Goal: Task Accomplishment & Management: Complete application form

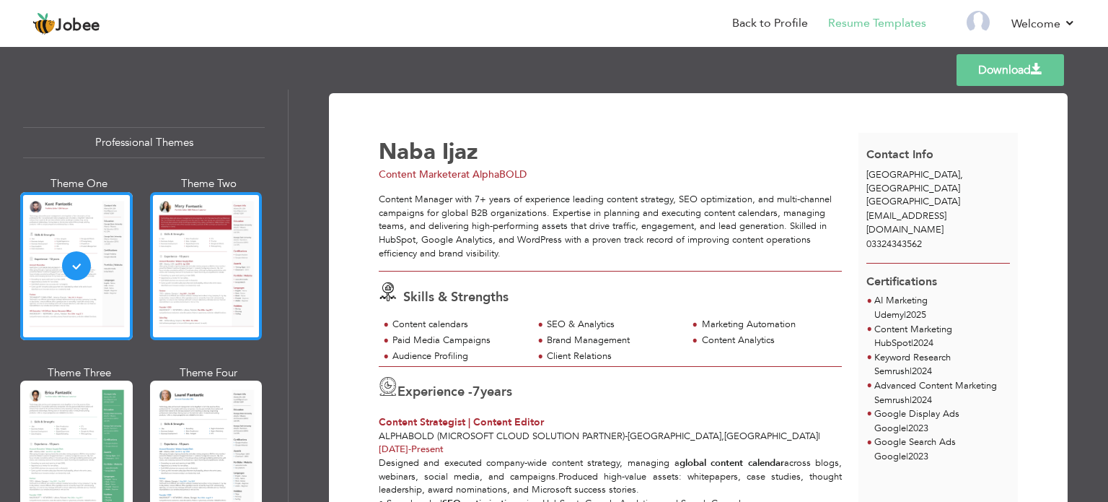
scroll to position [199, 0]
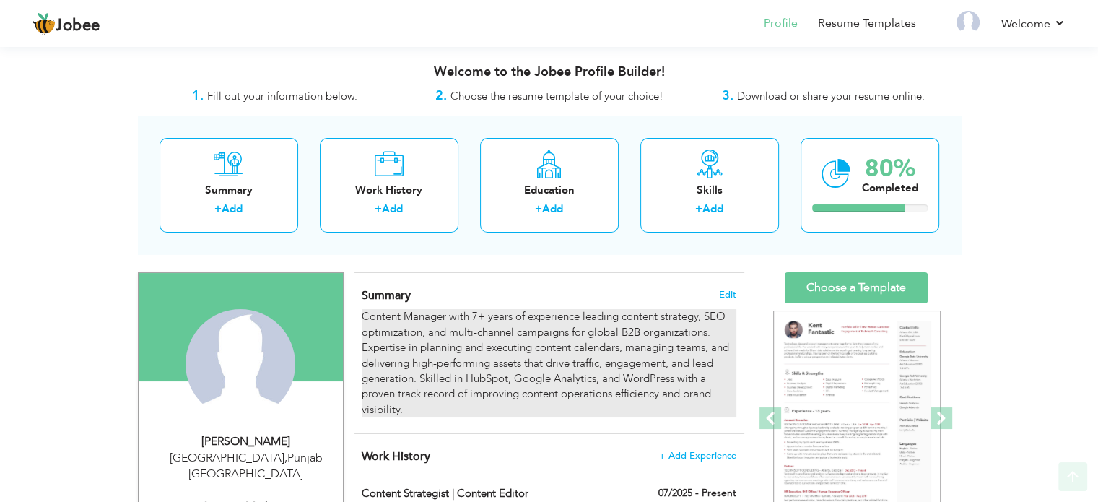
scroll to position [188, 0]
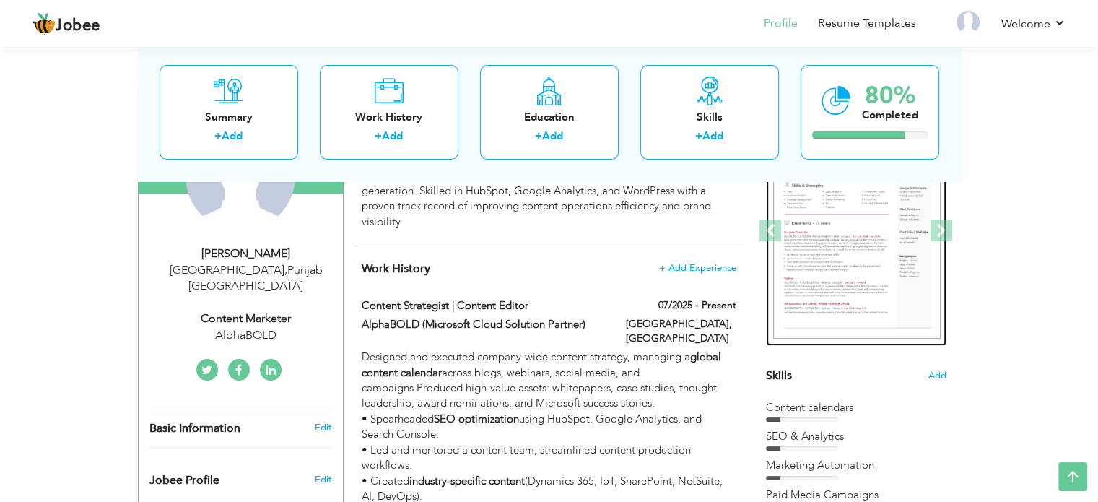
click at [828, 250] on img at bounding box center [856, 231] width 167 height 217
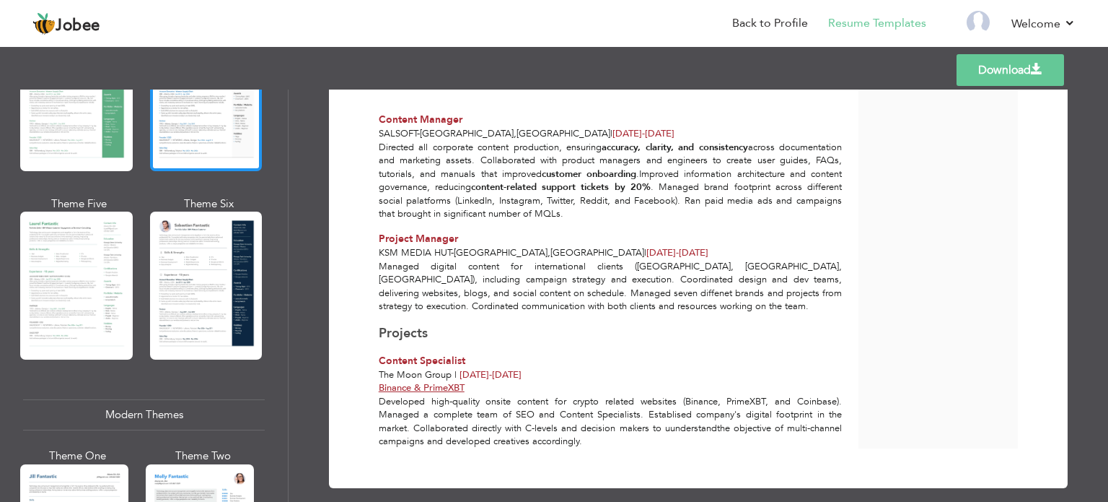
scroll to position [358, 0]
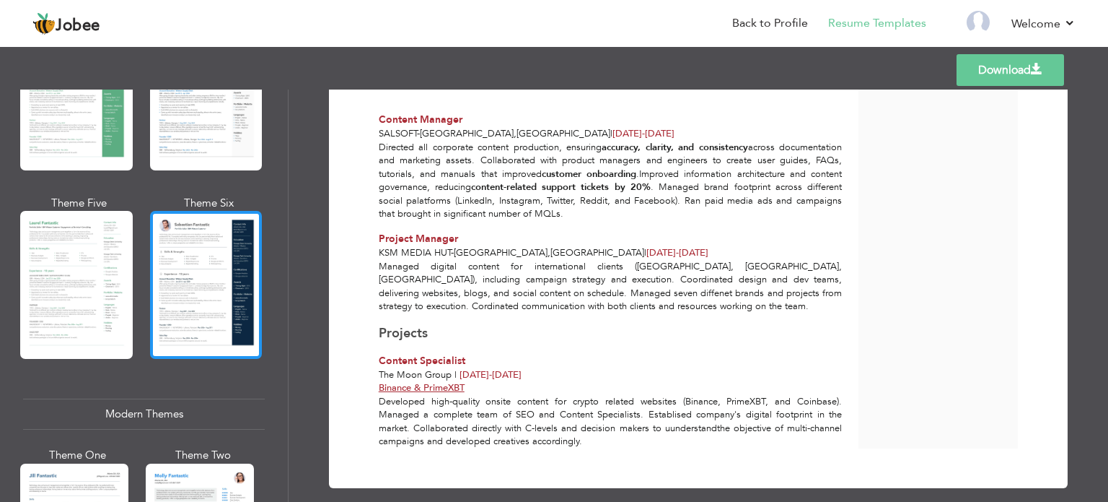
click at [203, 299] on div at bounding box center [206, 285] width 113 height 148
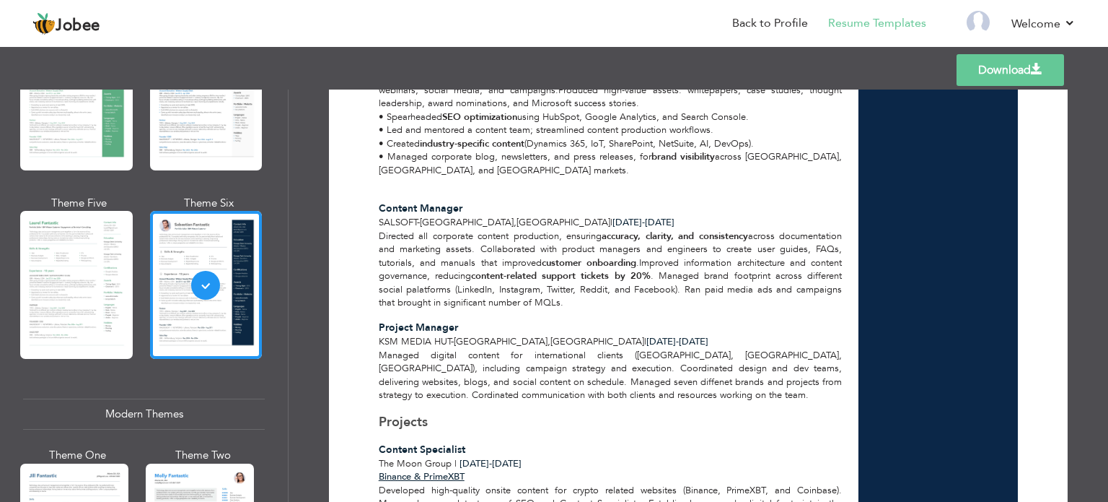
scroll to position [475, 0]
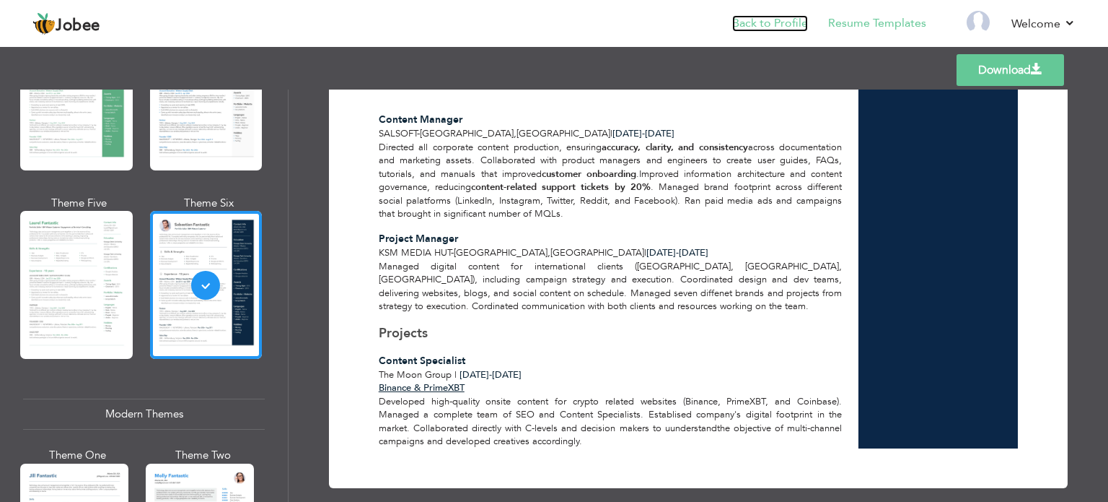
click at [779, 20] on link "Back to Profile" at bounding box center [770, 23] width 76 height 17
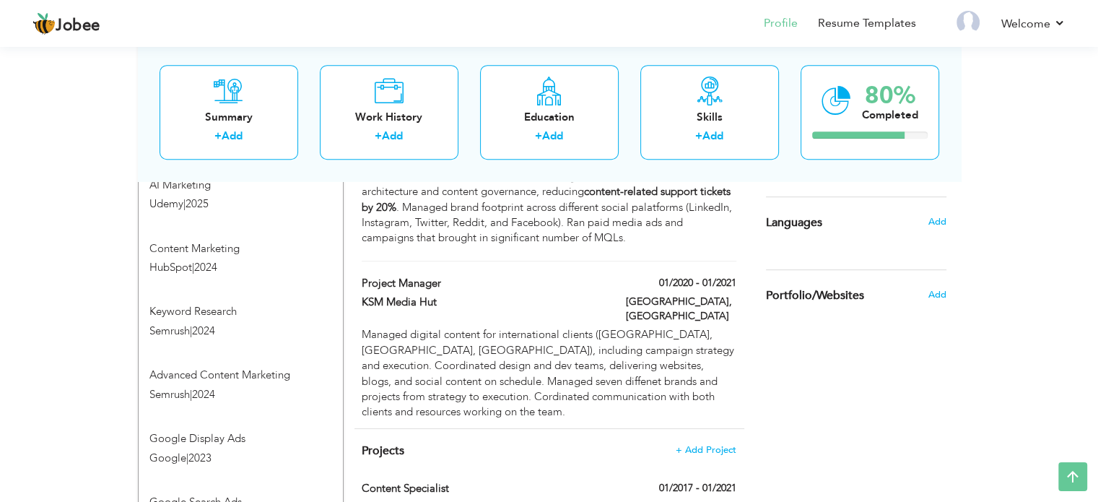
scroll to position [876, 0]
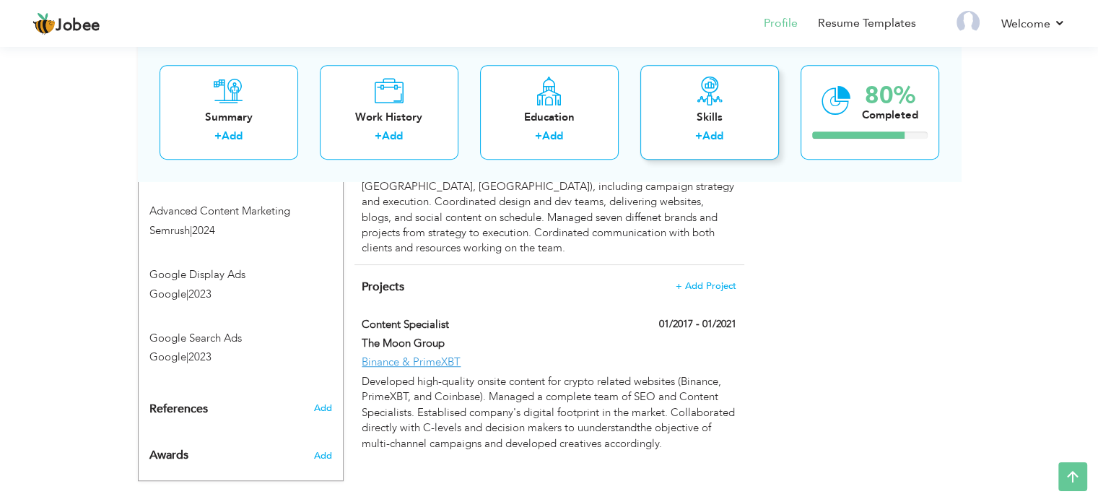
click at [725, 118] on div "Skills" at bounding box center [709, 117] width 115 height 15
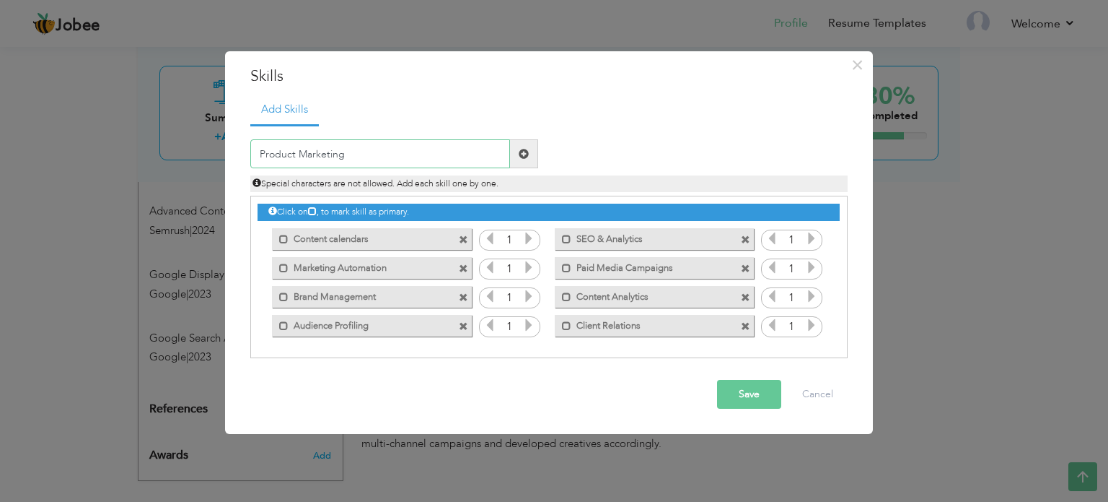
type input "Product Marketing"
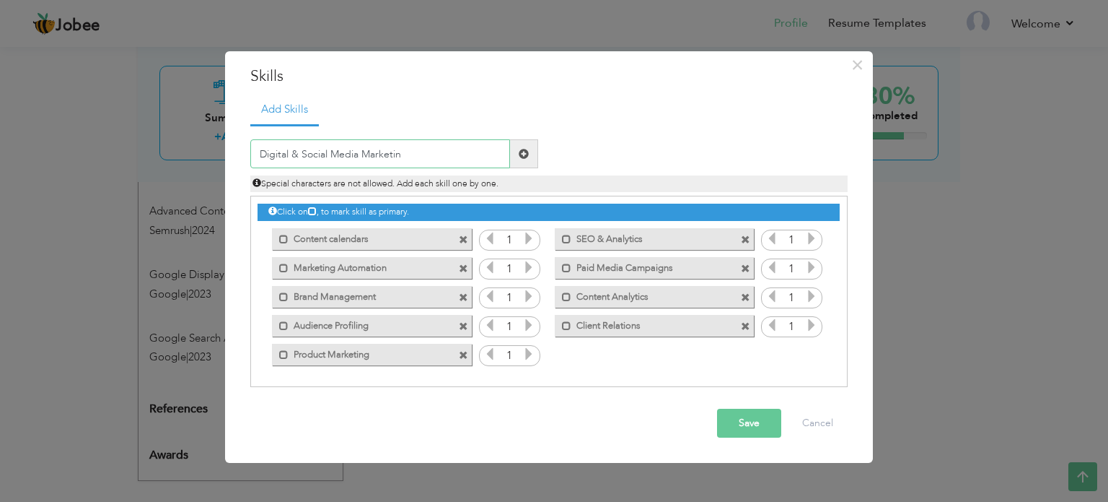
type input "Digital & Social Media Marketing"
type input "Affiliate Marketing"
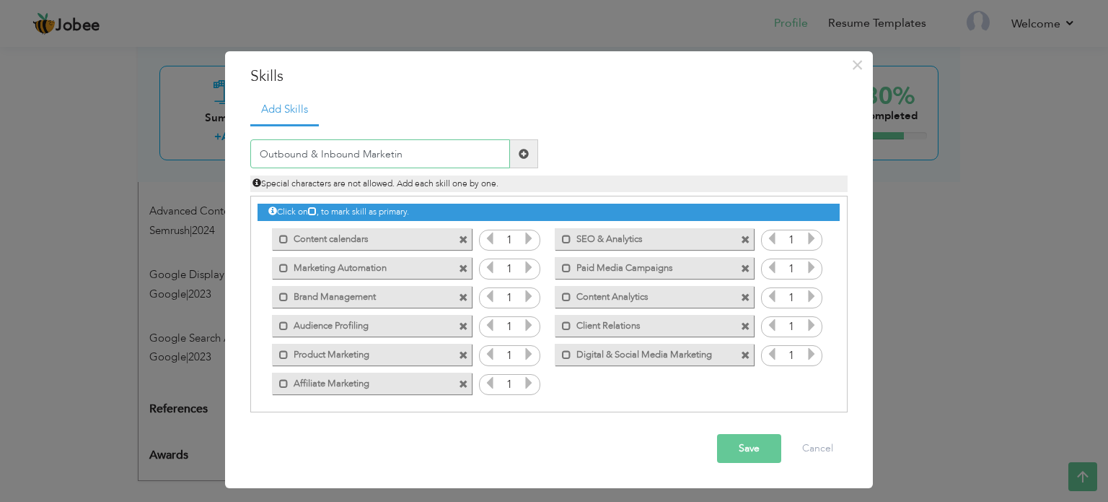
type input "Outbound & Inbound Marketing"
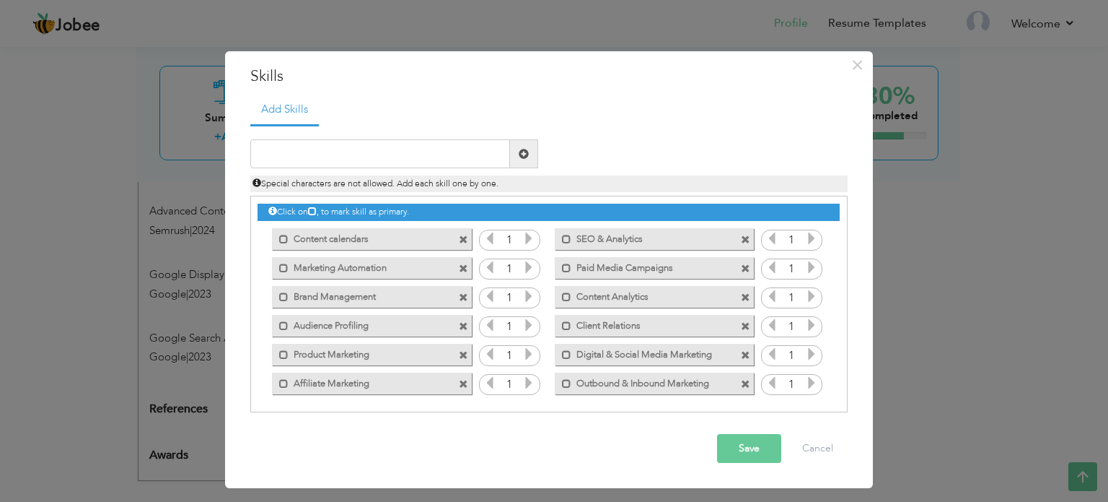
click at [756, 450] on button "Save" at bounding box center [749, 448] width 64 height 29
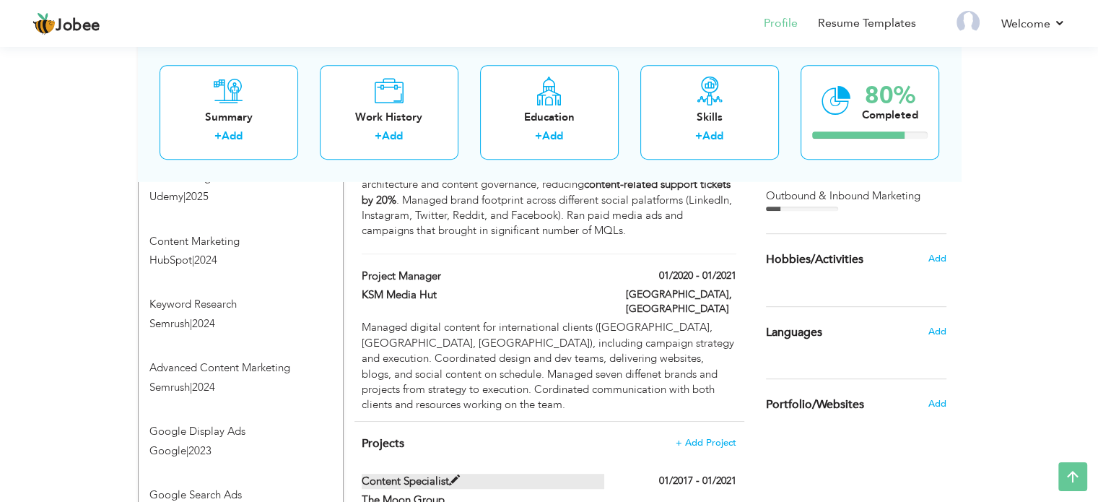
scroll to position [727, 0]
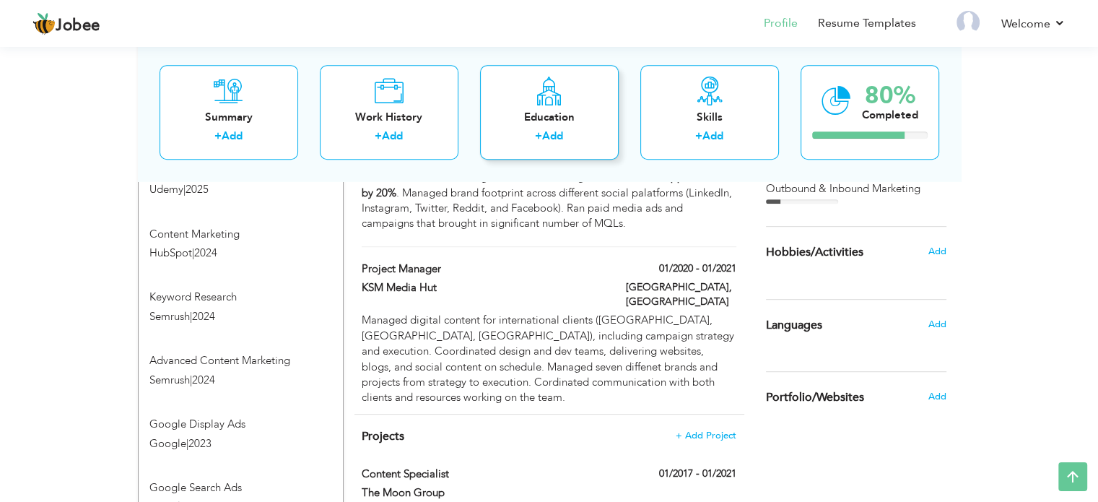
click at [595, 127] on div "Education + Add" at bounding box center [549, 112] width 139 height 95
radio input "true"
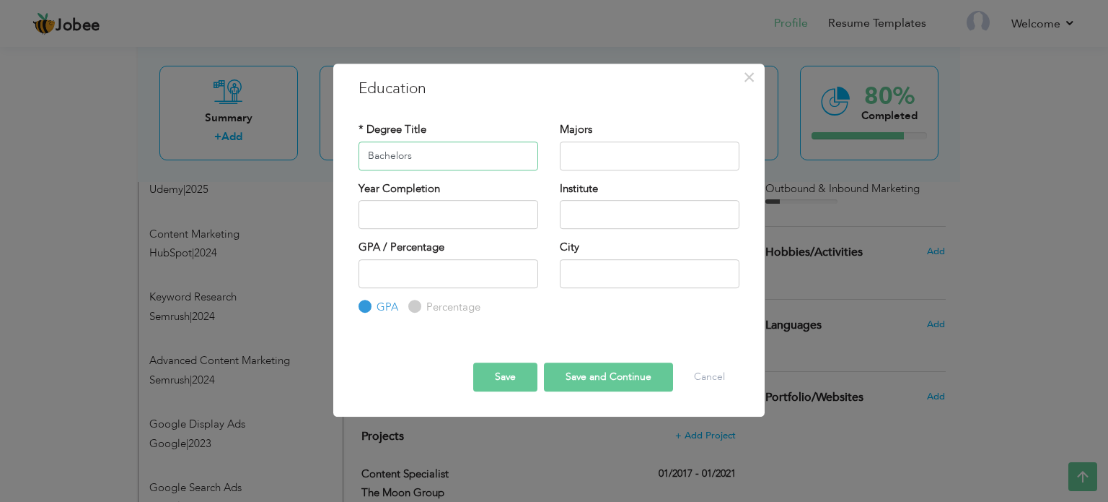
type input "Bachelors"
click at [607, 158] on input "text" at bounding box center [650, 155] width 180 height 29
type input "Biotechnology"
click at [609, 211] on input "text" at bounding box center [650, 214] width 180 height 29
type input "UMT"
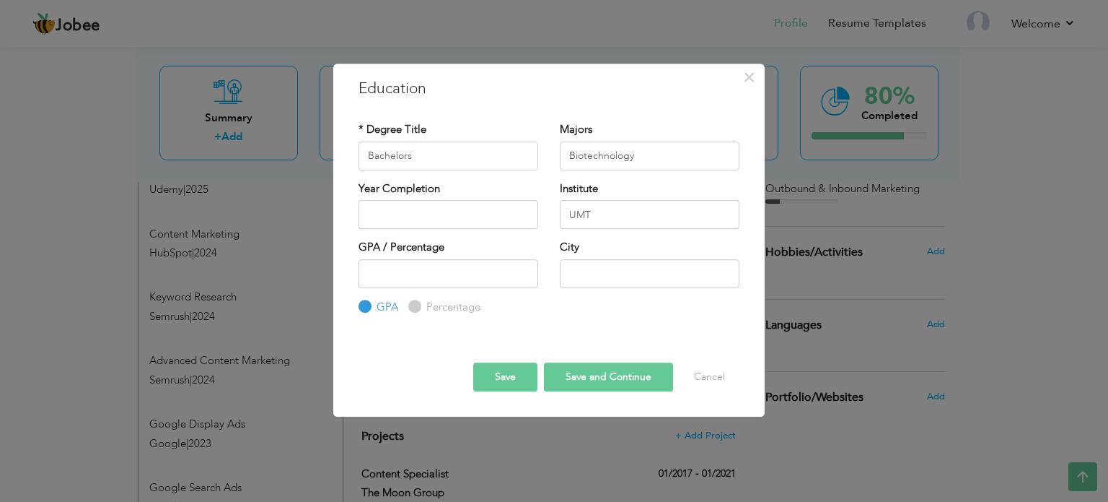
click at [502, 374] on button "Save" at bounding box center [505, 376] width 64 height 29
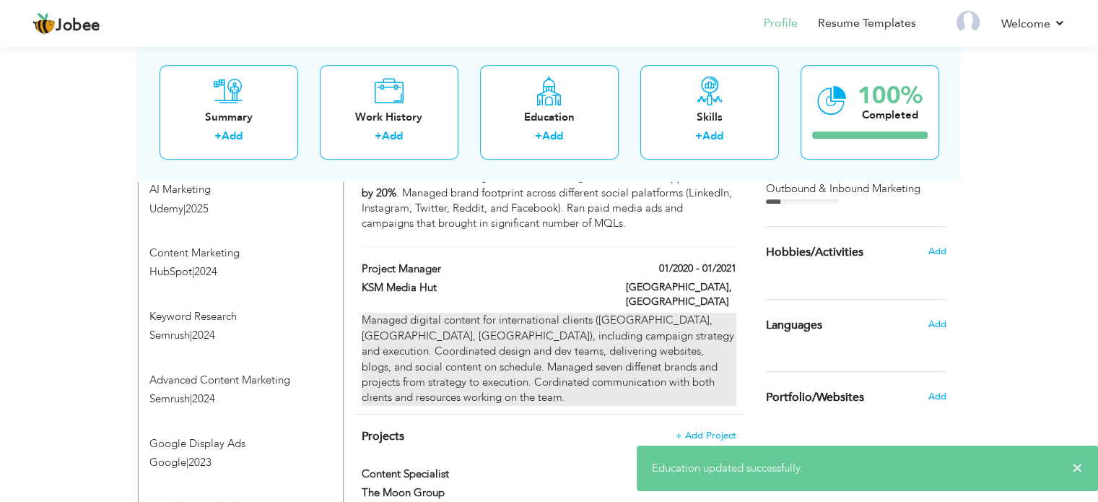
scroll to position [895, 0]
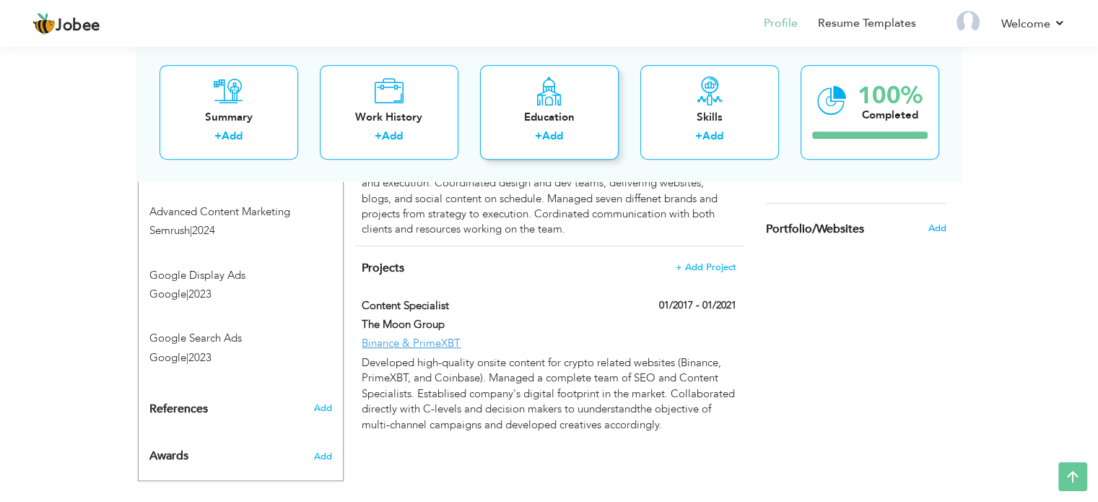
click at [561, 151] on div "Education + Add" at bounding box center [549, 112] width 139 height 95
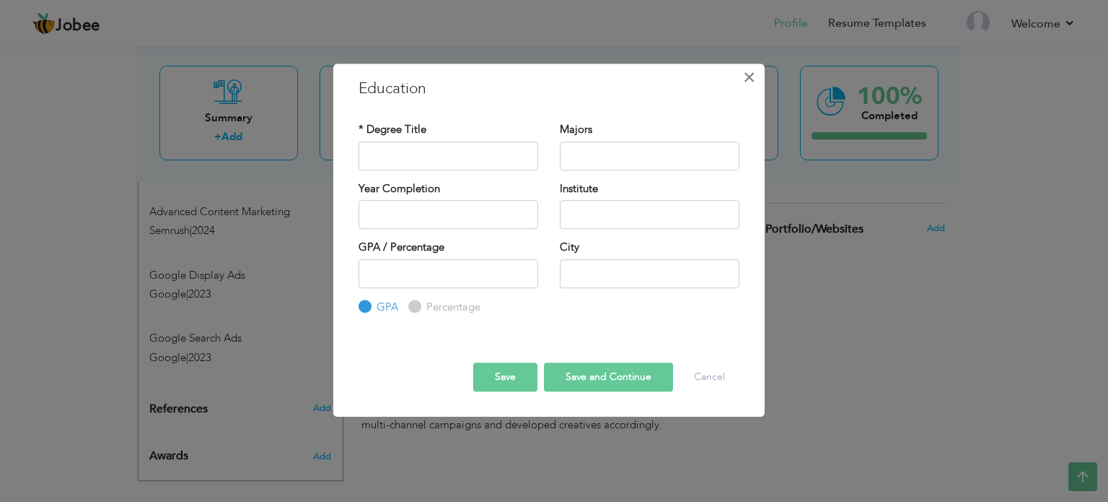
click at [758, 72] on button "×" at bounding box center [749, 77] width 23 height 23
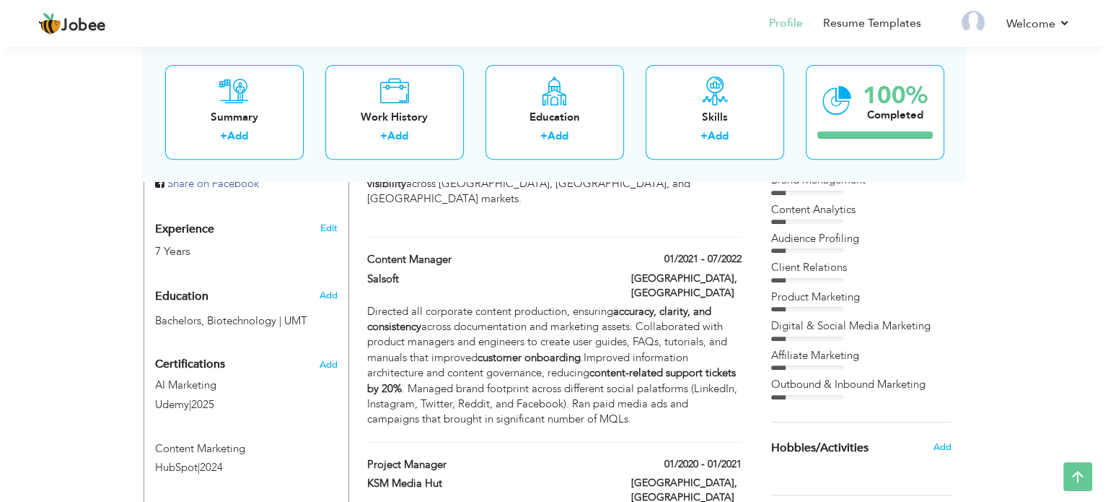
scroll to position [611, 0]
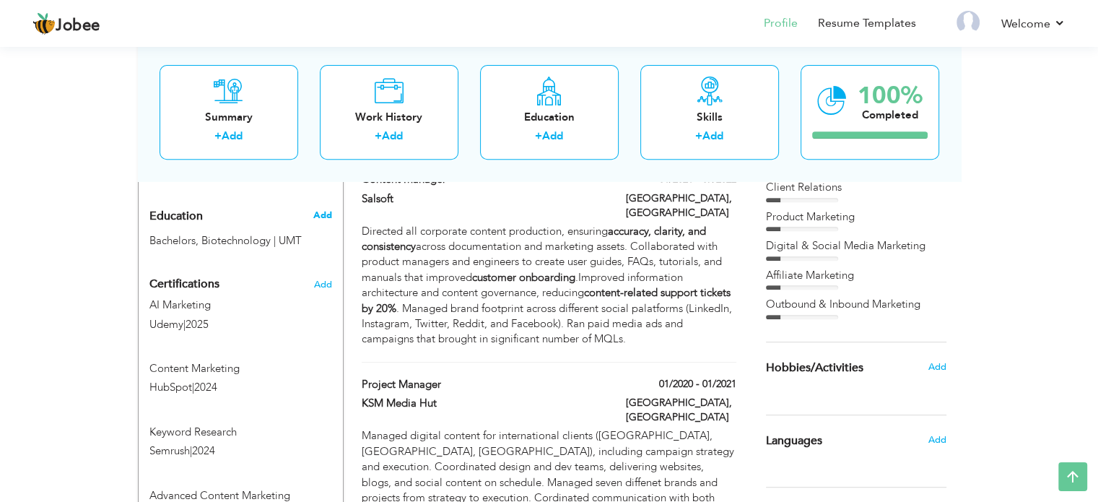
click at [321, 209] on span "Add" at bounding box center [321, 215] width 19 height 13
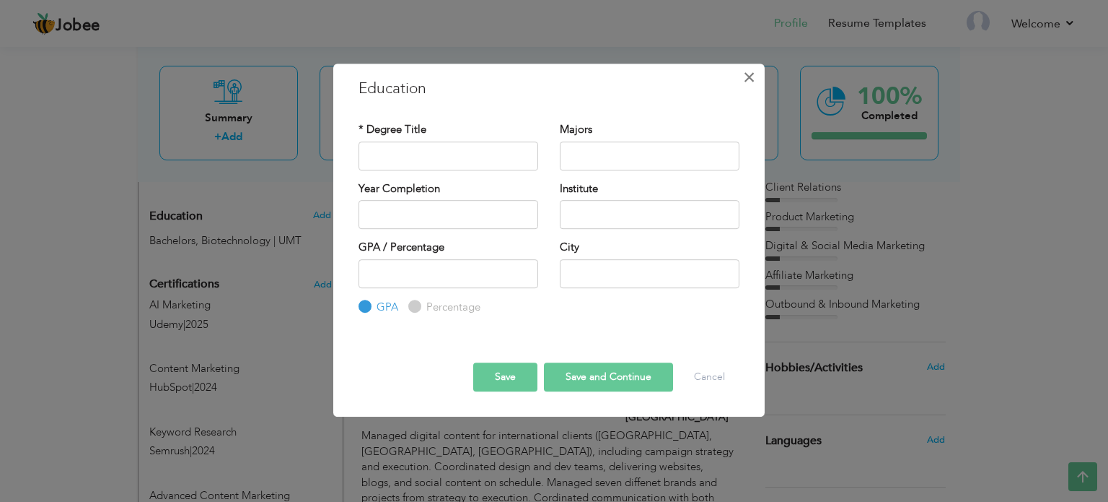
click at [743, 74] on span "×" at bounding box center [749, 77] width 12 height 26
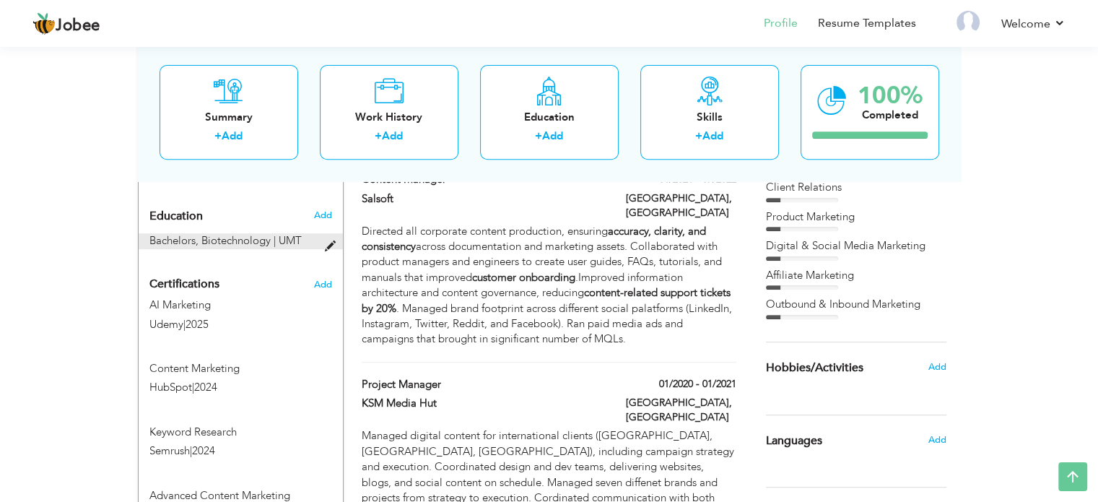
click at [328, 241] on span at bounding box center [333, 246] width 18 height 11
type input "Bachelors"
type input "Biotechnology"
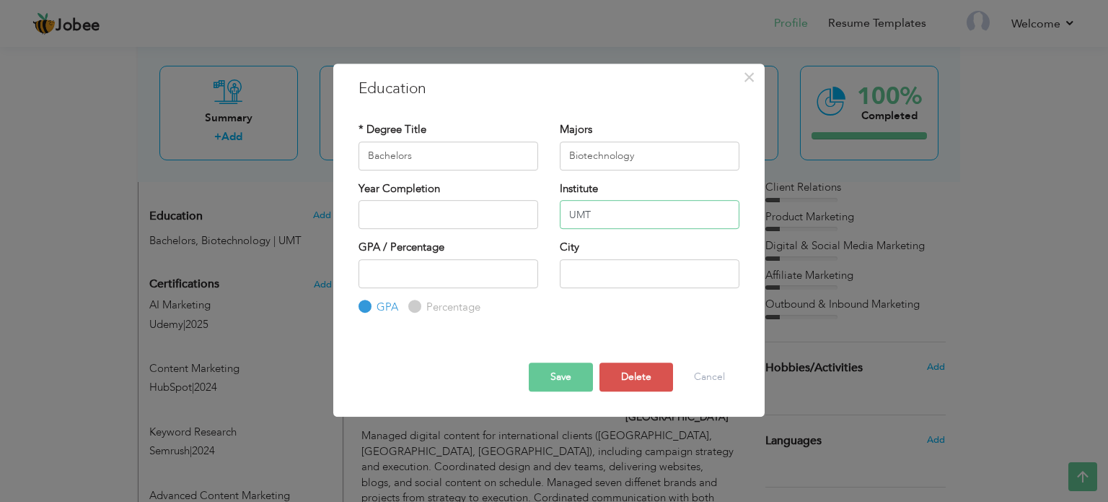
click at [574, 204] on input "UMT" at bounding box center [650, 214] width 180 height 29
type input "University of Management & Technology"
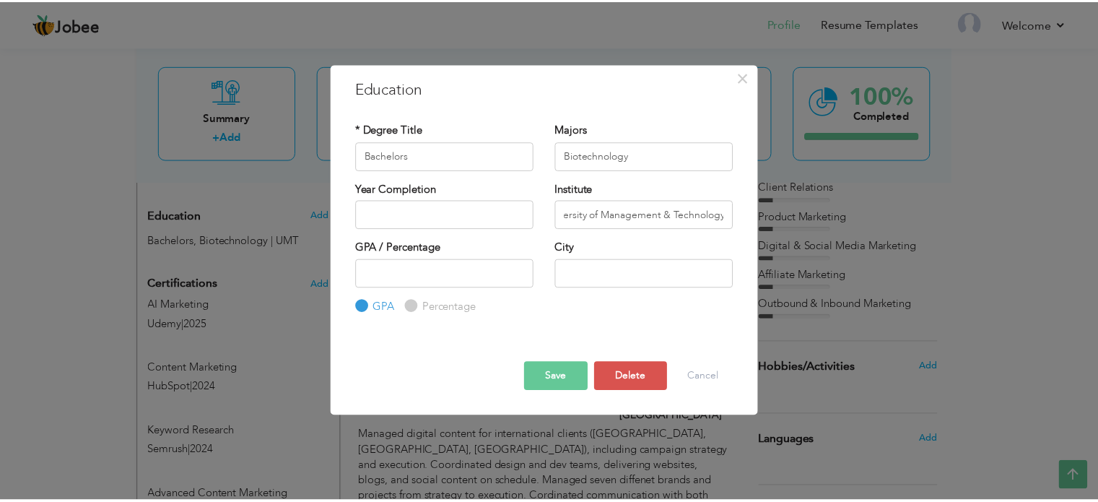
scroll to position [0, 0]
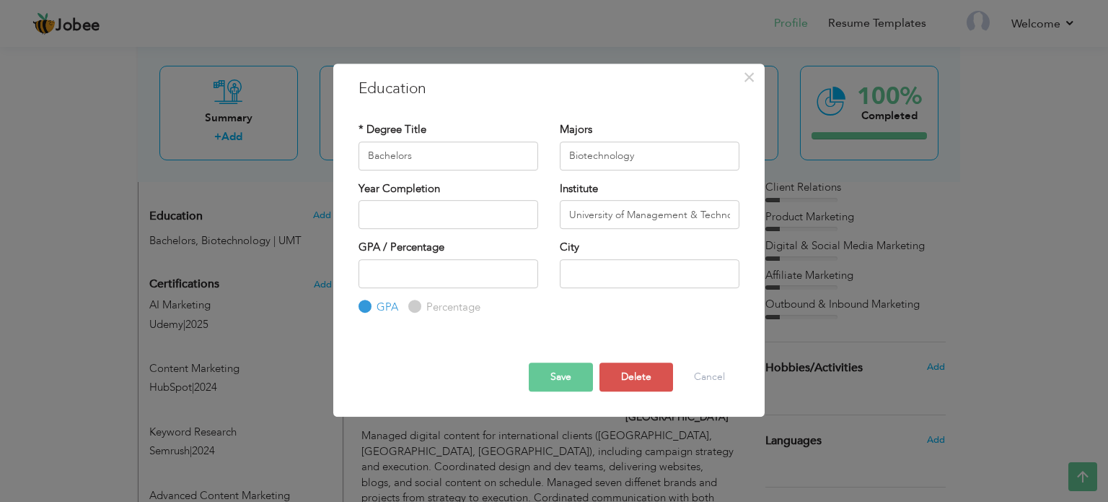
click at [561, 369] on button "Save" at bounding box center [561, 376] width 64 height 29
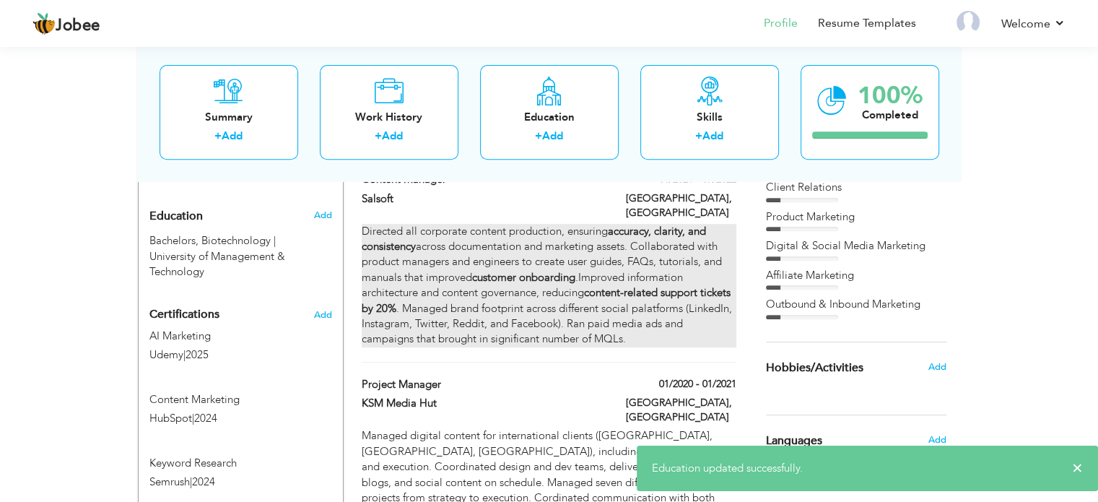
scroll to position [597, 0]
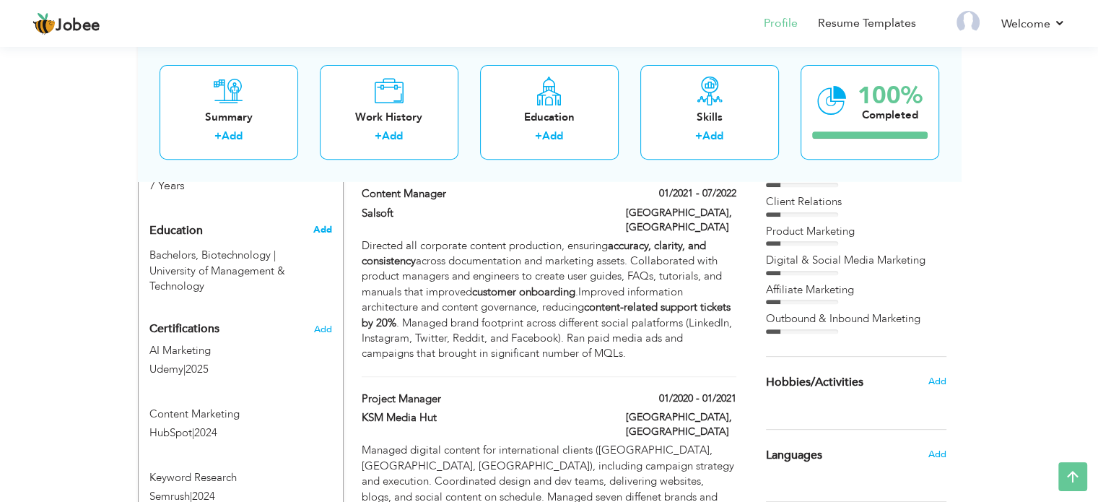
click at [326, 223] on span "Add" at bounding box center [321, 229] width 19 height 13
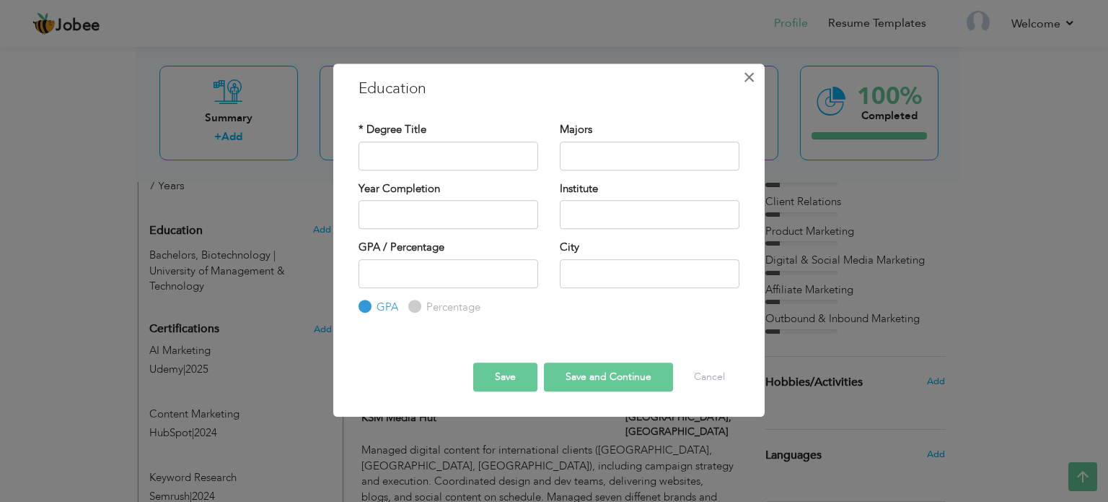
click at [750, 74] on span "×" at bounding box center [749, 77] width 12 height 26
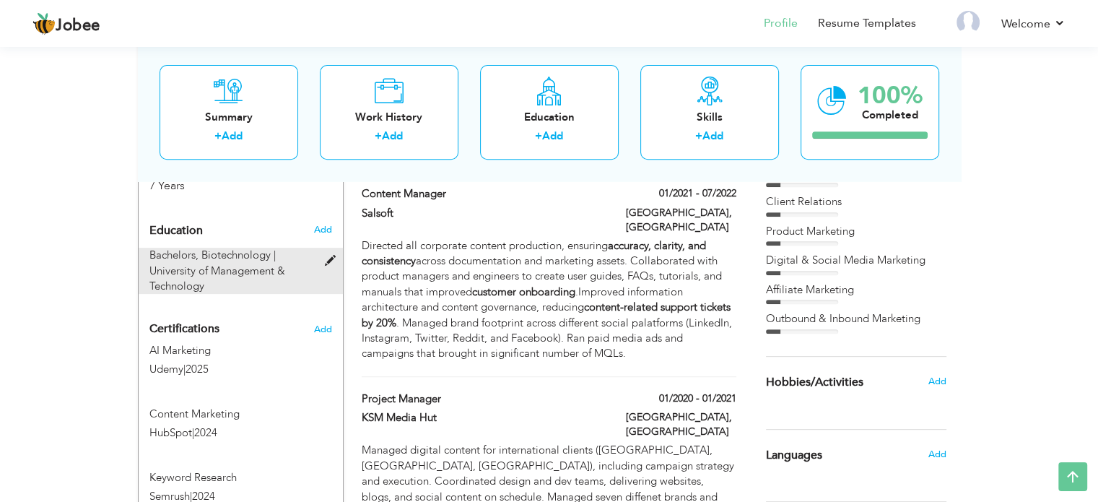
click at [329, 255] on span at bounding box center [333, 260] width 18 height 11
type input "Bachelors"
type input "Biotechnology"
type input "University of Management & Technology"
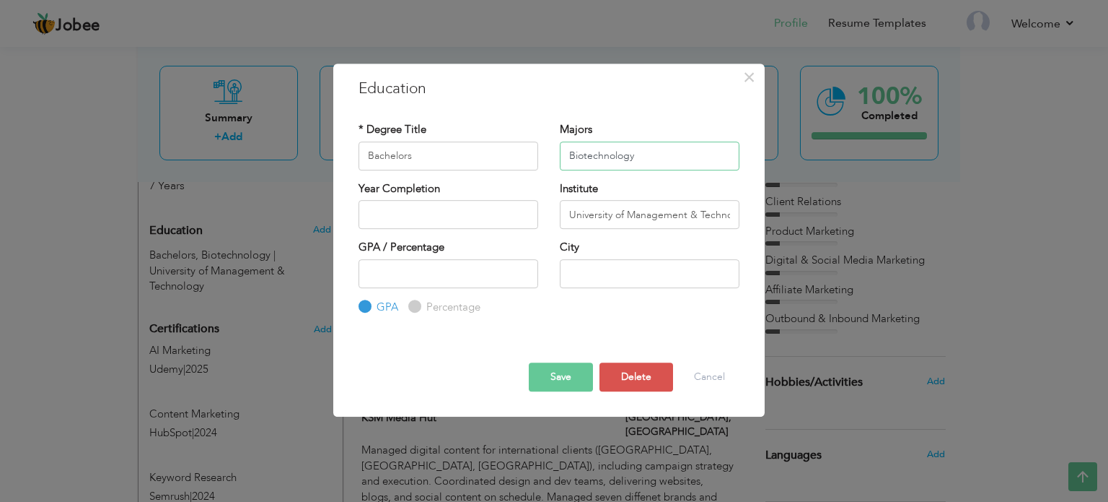
click at [587, 154] on input "Biotechnology" at bounding box center [650, 155] width 180 height 29
click at [451, 161] on input "Bachelors" at bounding box center [449, 155] width 180 height 29
paste input "Biotechnology"
click at [414, 157] on input "Bachelors Biotechnology" at bounding box center [449, 155] width 180 height 29
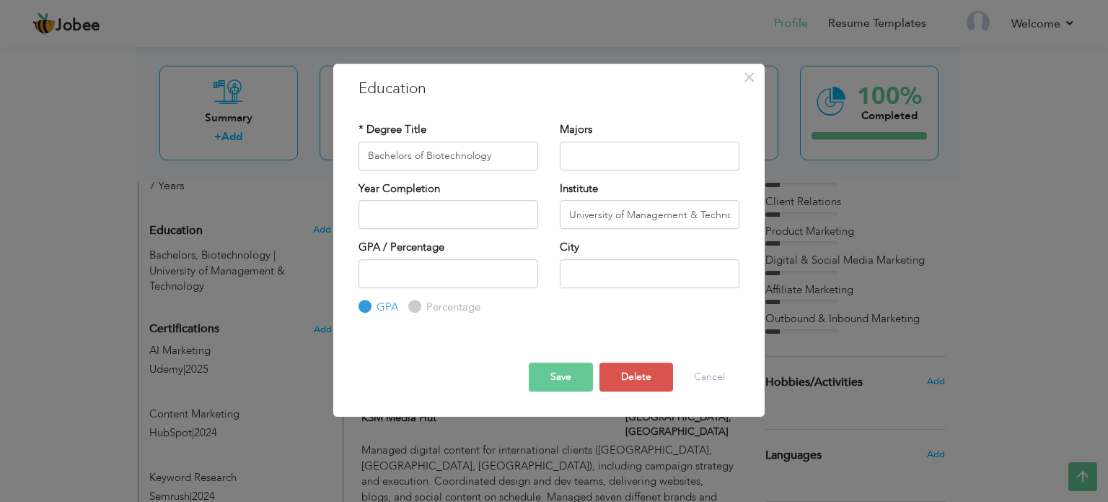
click at [561, 377] on button "Save" at bounding box center [561, 376] width 64 height 29
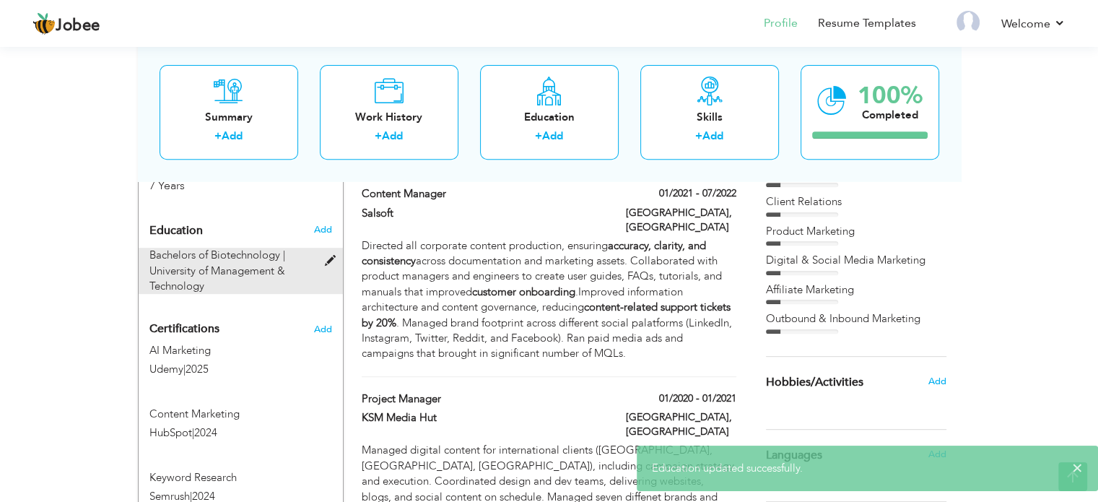
click at [328, 255] on span at bounding box center [333, 260] width 18 height 11
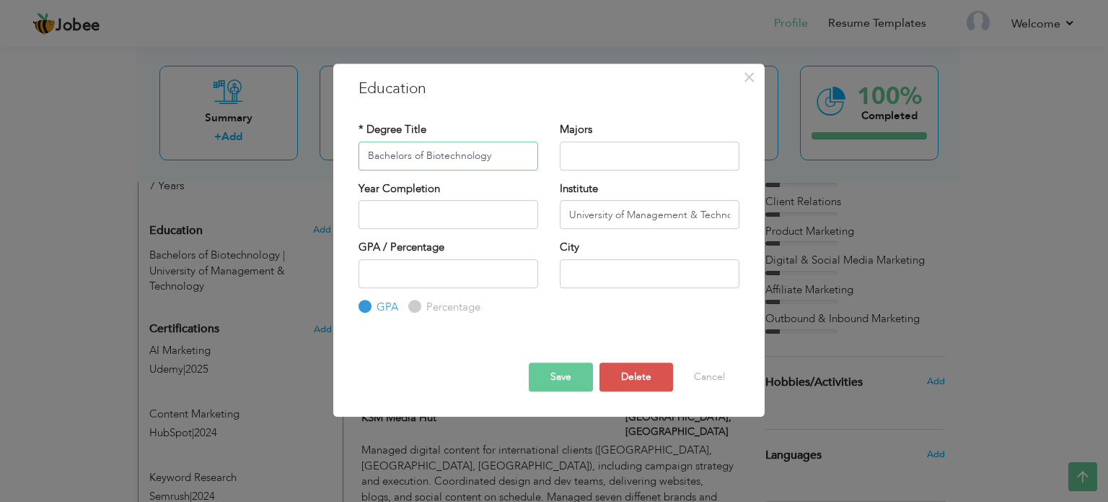
click at [412, 154] on input "Bachelors of Biotechnology" at bounding box center [449, 155] width 180 height 29
type input "Bachelor of Biotechnology"
click at [556, 377] on button "Save" at bounding box center [561, 376] width 64 height 29
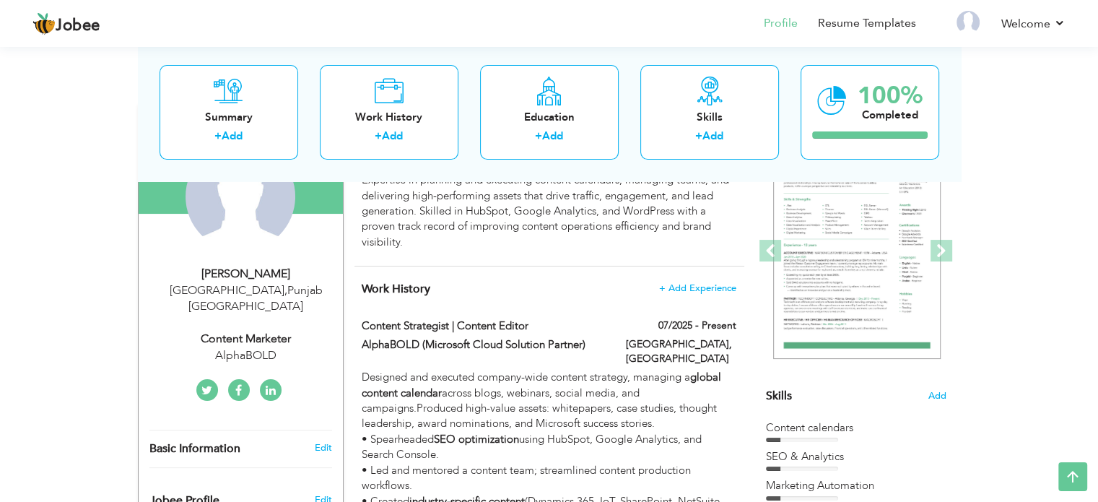
scroll to position [167, 0]
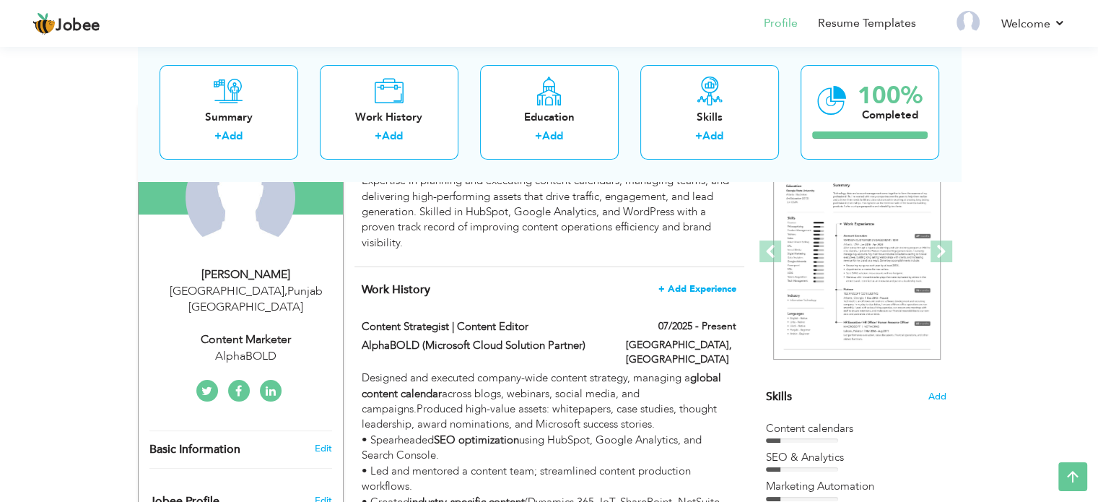
click at [694, 287] on span "+ Add Experience" at bounding box center [697, 289] width 78 height 10
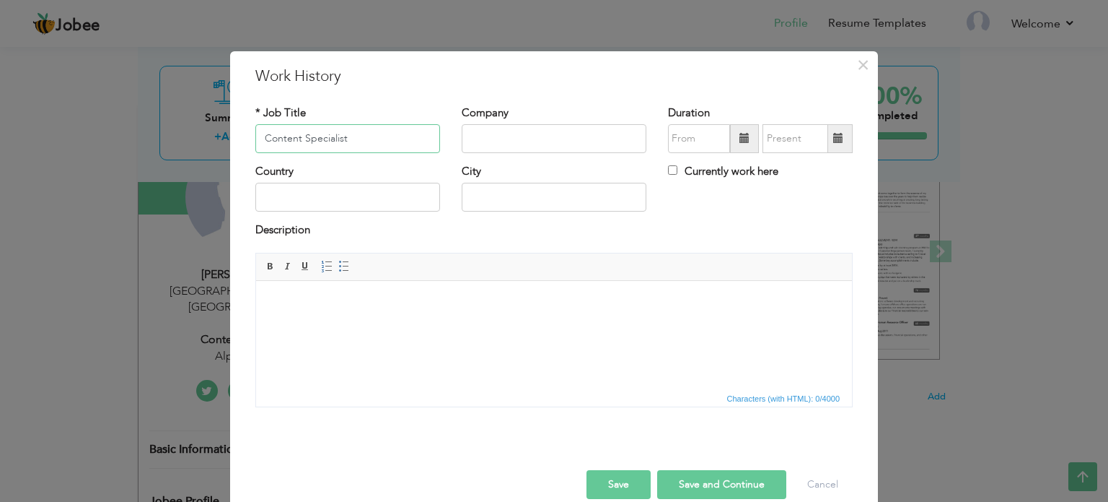
type input "Content Specialist"
click at [488, 136] on input "text" at bounding box center [554, 138] width 185 height 29
type input "Nextage Technologies"
click at [432, 399] on span "Characters (with HTML): 0/4000" at bounding box center [554, 397] width 596 height 17
click at [373, 302] on body at bounding box center [554, 301] width 567 height 15
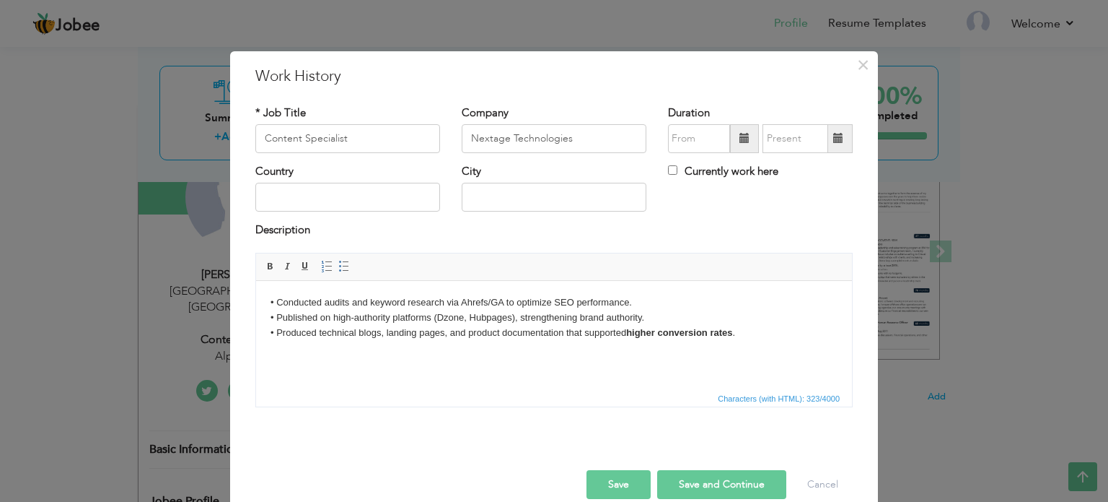
click at [271, 302] on body "• Conducted audits and keyword research via Ahrefs/GA to optimize SEO performan…" at bounding box center [554, 316] width 567 height 45
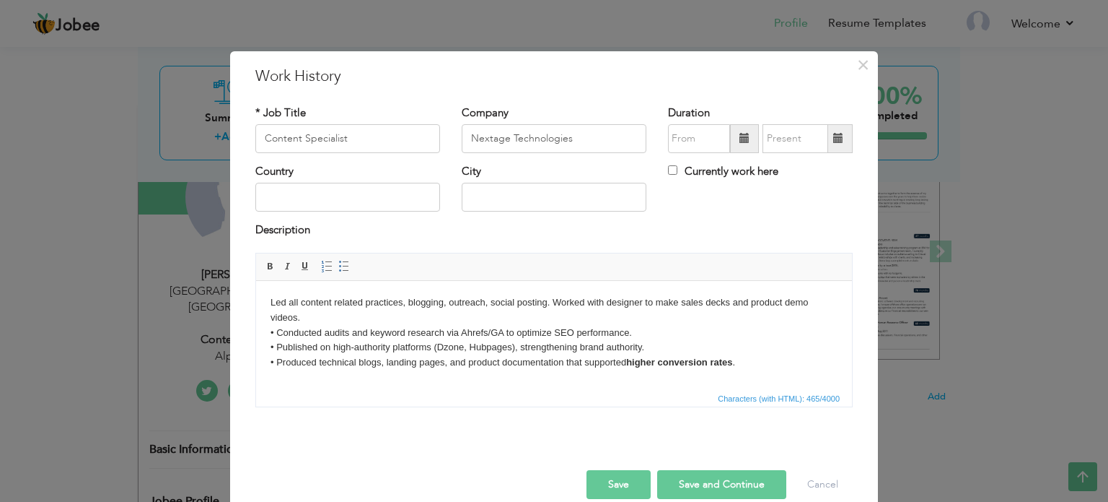
click at [323, 305] on body "Led all content related practices, blogging, outreach, social posting. Worked w…" at bounding box center [554, 331] width 567 height 75
click at [351, 302] on body "Led all content related practices, blogging, outreach, social posting. Worked w…" at bounding box center [554, 331] width 567 height 75
click at [641, 299] on body "Led all content-related practices, blogging, outreach, and social posting. Work…" at bounding box center [554, 331] width 567 height 75
click at [278, 328] on body "Led all content-related practices, blogging, outreach, and social posting. Work…" at bounding box center [554, 331] width 567 height 75
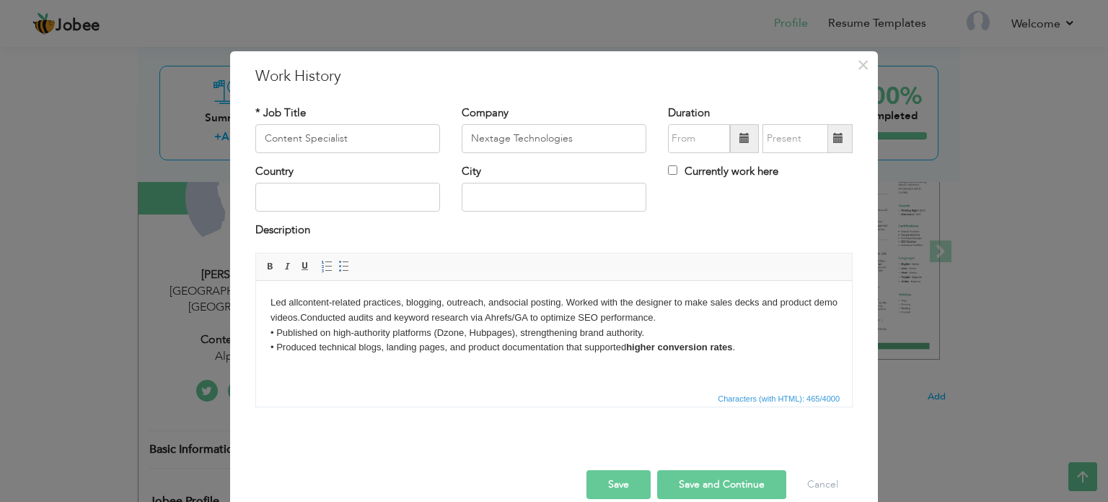
click at [606, 482] on button "Save" at bounding box center [619, 484] width 64 height 29
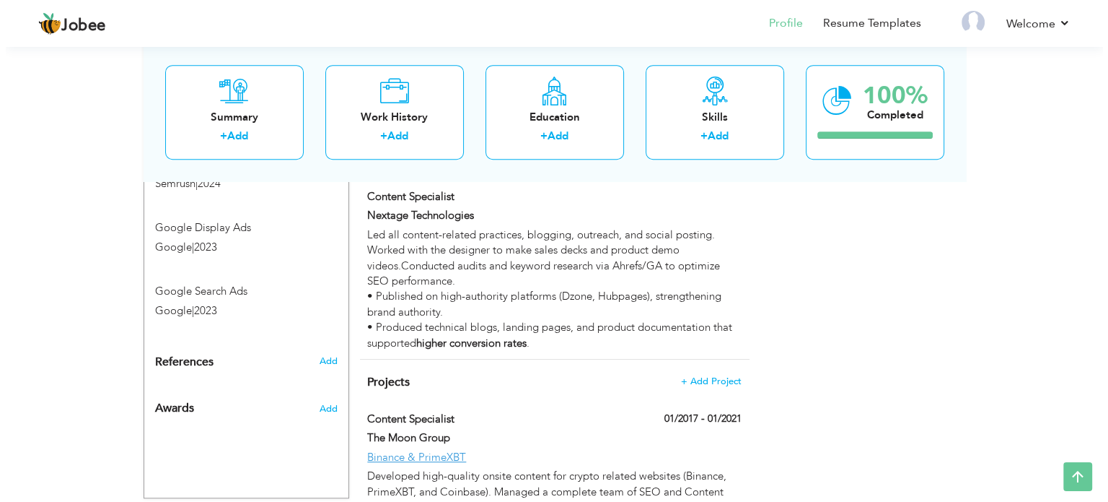
scroll to position [973, 0]
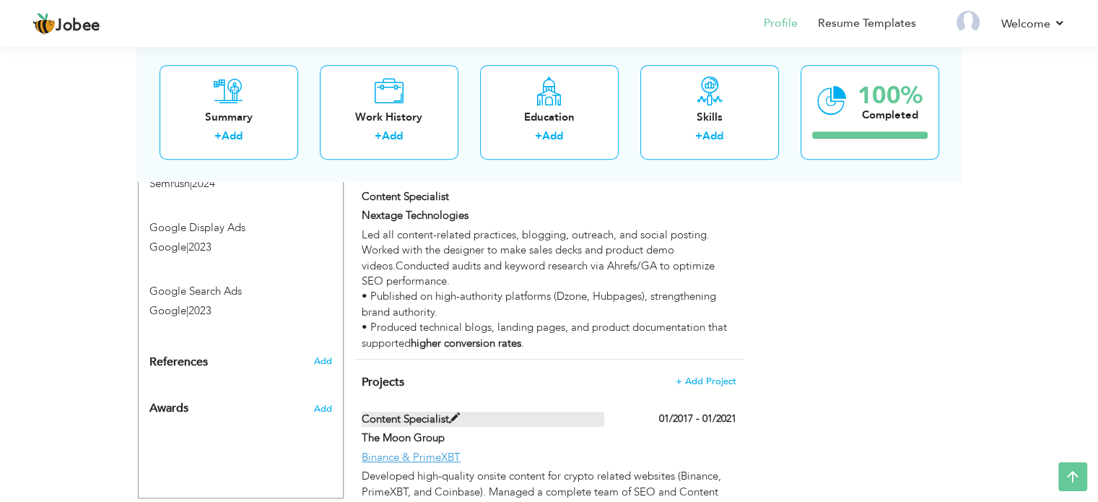
click at [445, 411] on label "Content Specialist" at bounding box center [483, 418] width 242 height 15
type input "Content Specialist"
type input "The Moon Group"
type input "01/2017"
type input "01/2021"
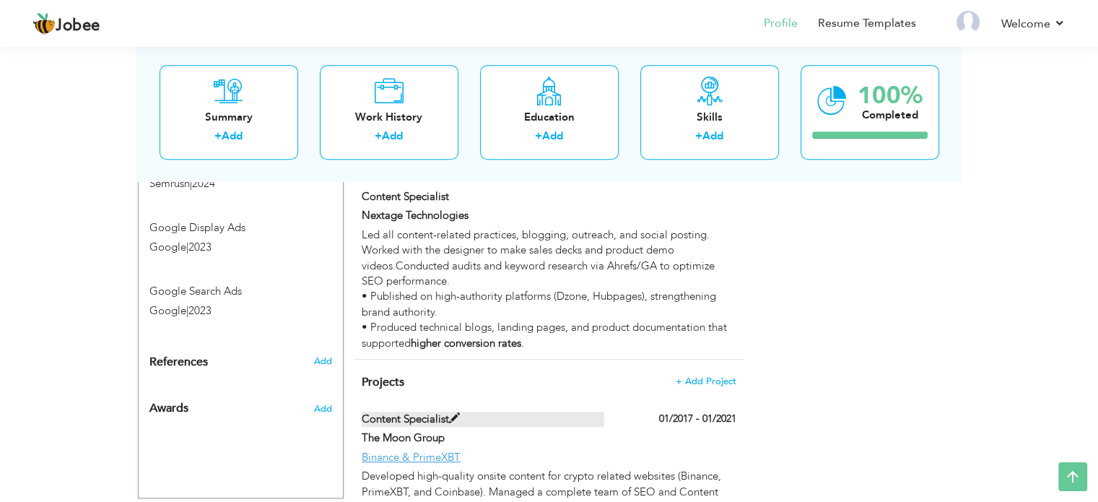
type input "Binance & PrimeXBT"
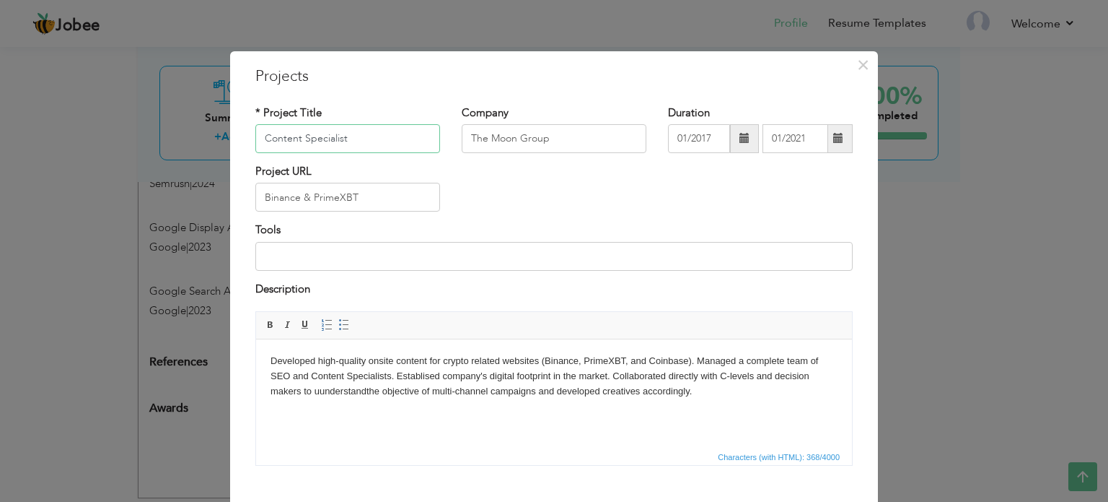
click at [326, 135] on input "Content Specialist" at bounding box center [347, 138] width 185 height 29
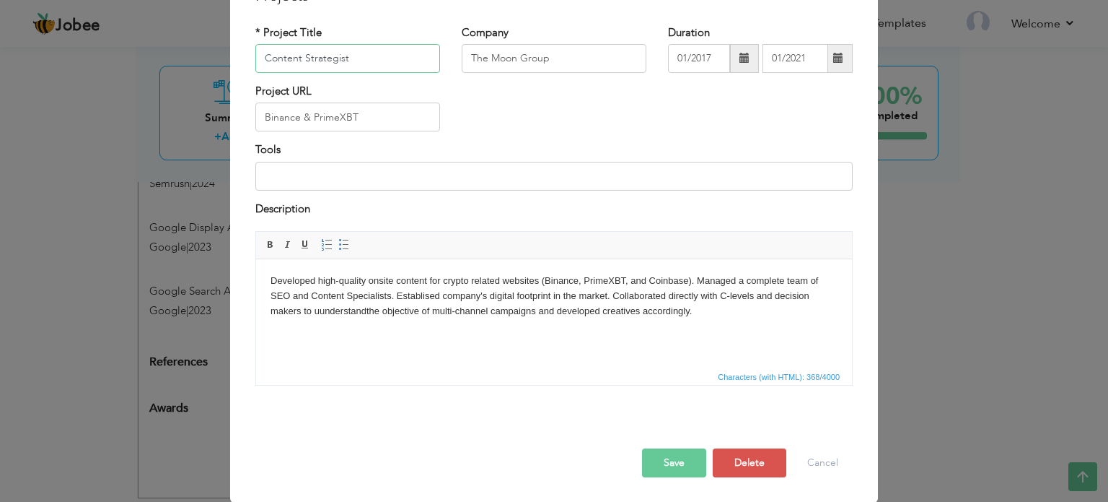
type input "Content Strategist"
click at [540, 274] on body "Developed high-quality onsite content for crypto related websites (Binance, Pri…" at bounding box center [554, 296] width 567 height 45
copy body "Developed high-quality onsite content for crypto related websites (Binance, Pri…"
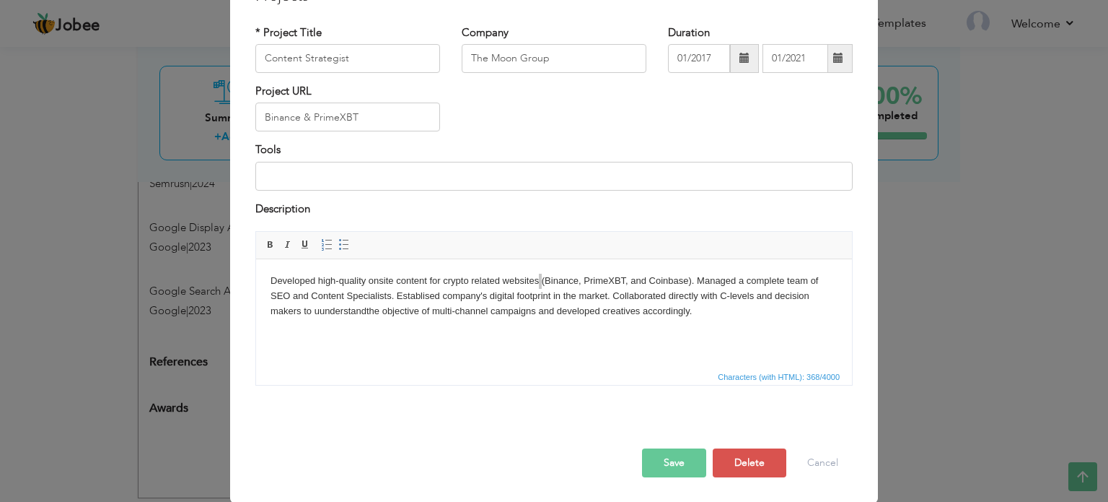
click at [673, 470] on button "Save" at bounding box center [674, 462] width 64 height 29
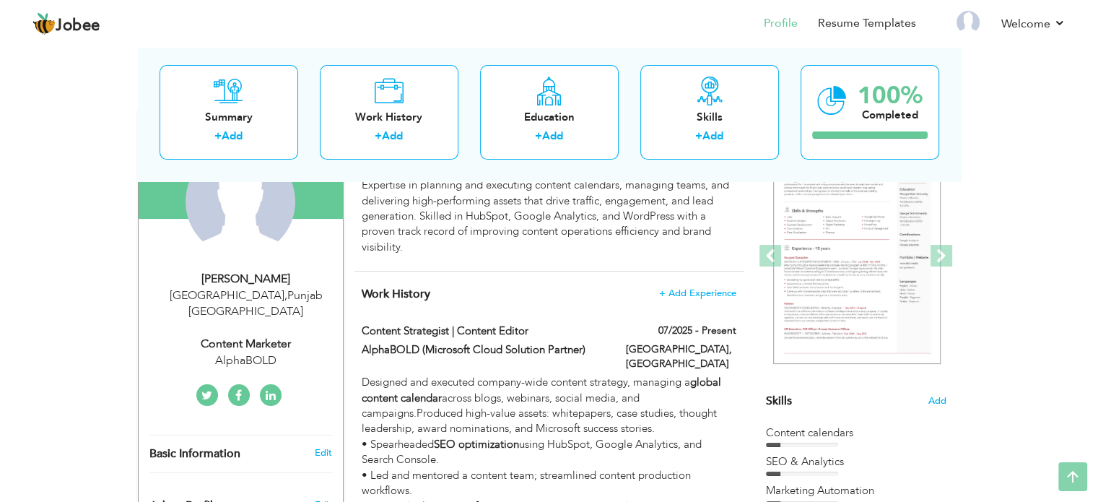
scroll to position [0, 0]
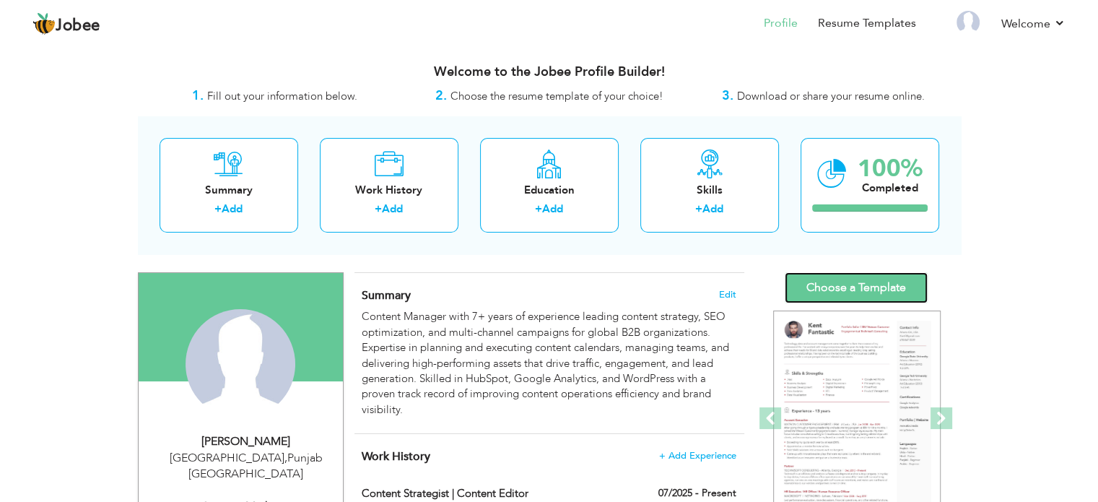
click at [857, 283] on link "Choose a Template" at bounding box center [855, 287] width 143 height 31
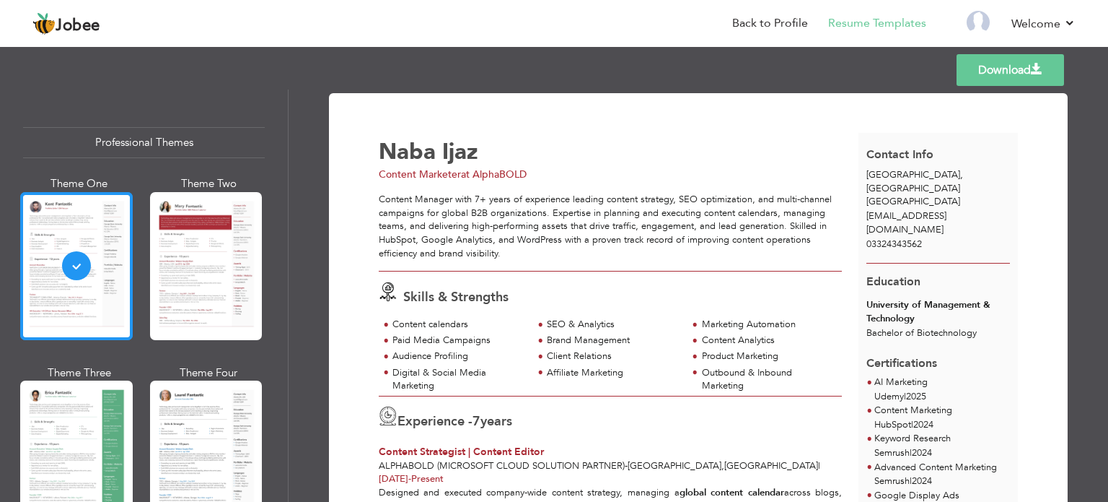
click at [121, 279] on div at bounding box center [76, 266] width 113 height 148
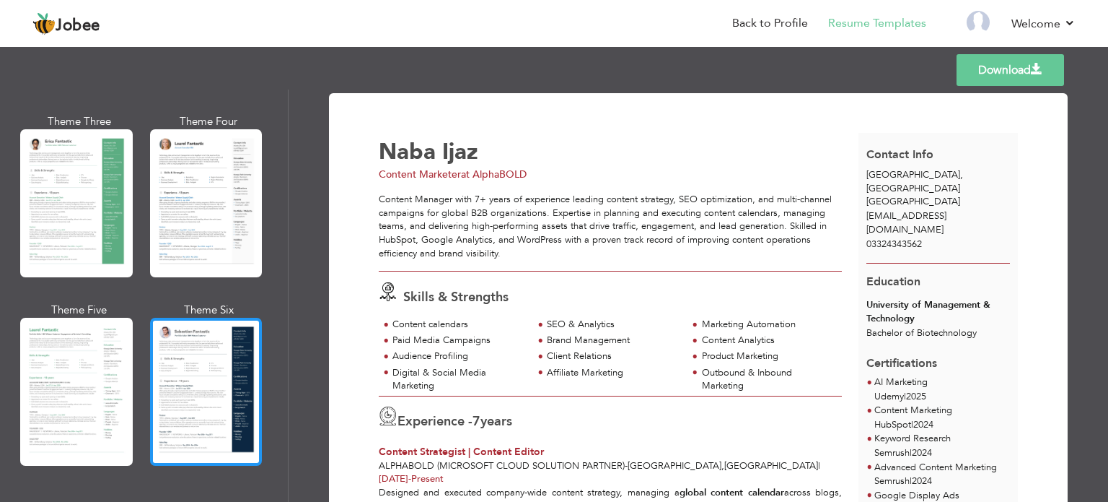
click at [196, 337] on div at bounding box center [206, 392] width 113 height 148
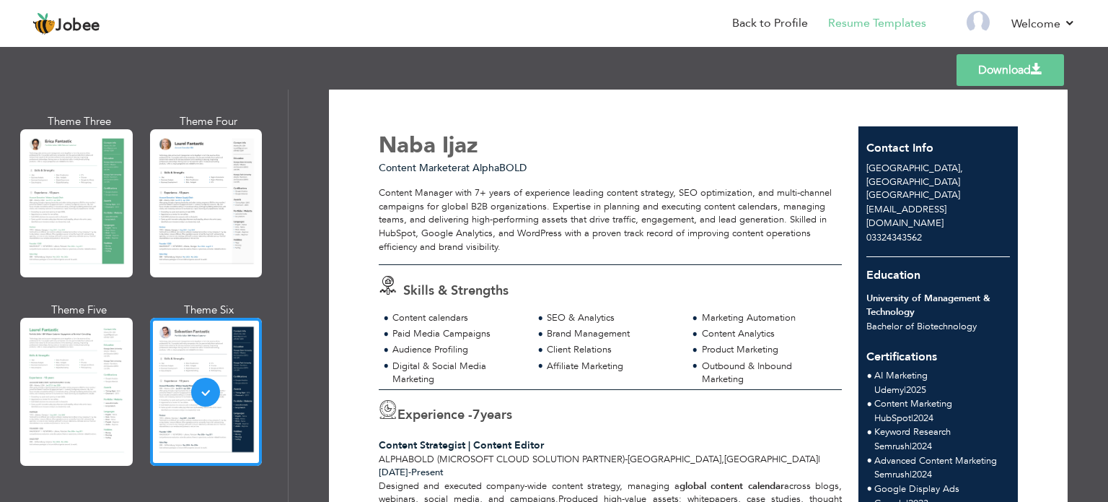
scroll to position [6, 0]
click at [1000, 61] on link "Download" at bounding box center [1011, 70] width 108 height 32
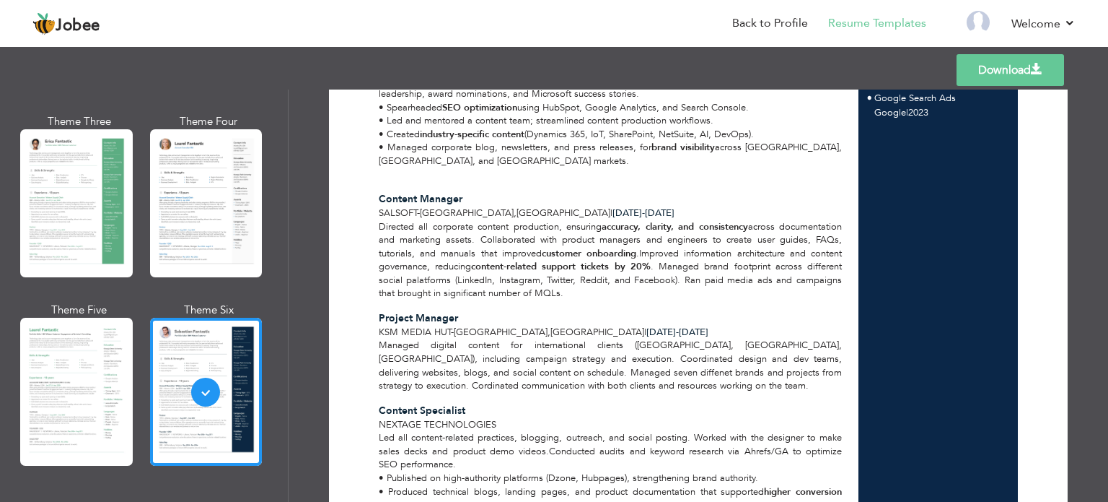
scroll to position [468, 0]
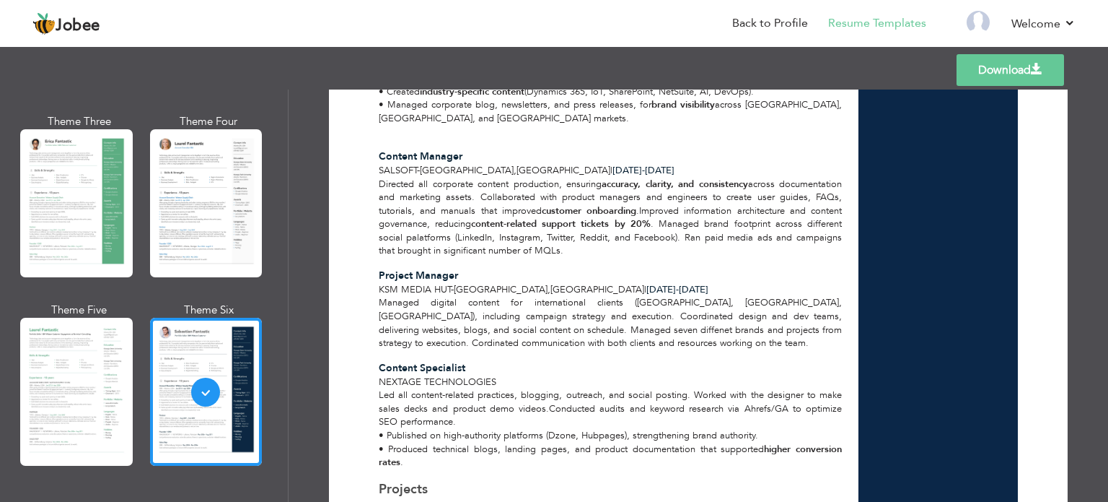
click at [514, 320] on div "Managed digital content for international clients ([GEOGRAPHIC_DATA], [GEOGRAPH…" at bounding box center [611, 322] width 480 height 53
click at [759, 22] on link "Back to Profile" at bounding box center [770, 23] width 76 height 17
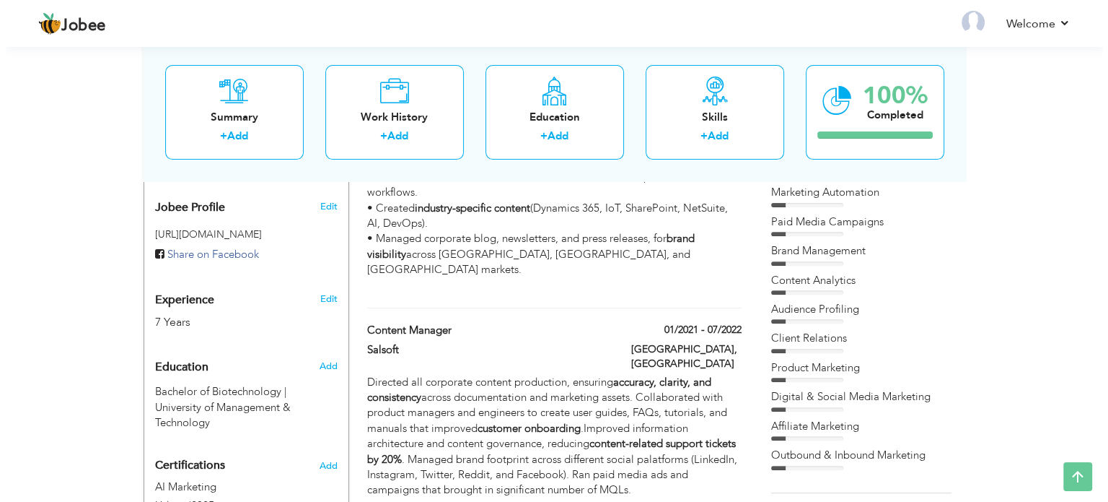
scroll to position [488, 0]
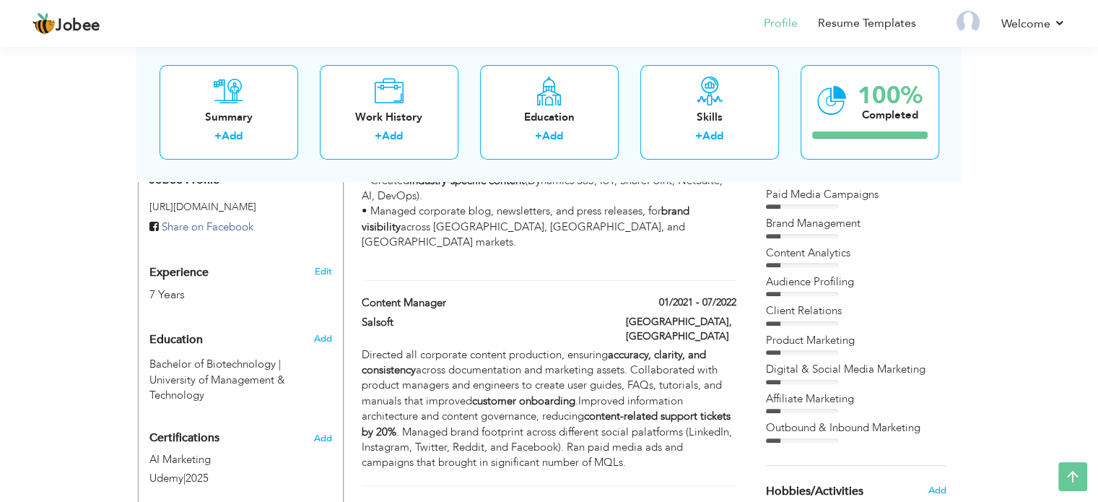
click at [465, 380] on div "Directed all corporate content production, ensuring accuracy, clarity, and cons…" at bounding box center [549, 408] width 374 height 123
type input "Content Manager"
type input "Salsoft"
type input "01/2021"
type input "07/2022"
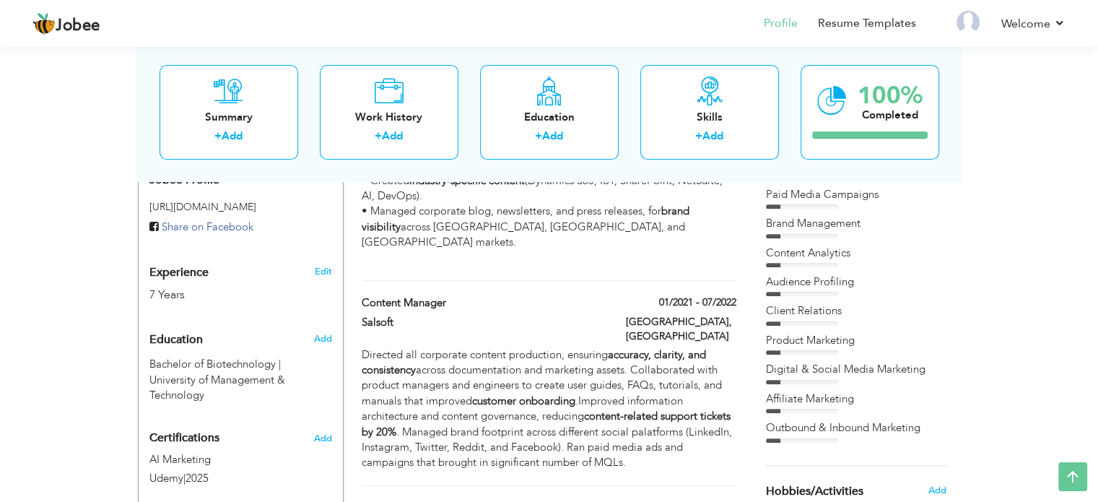
type input "[GEOGRAPHIC_DATA]"
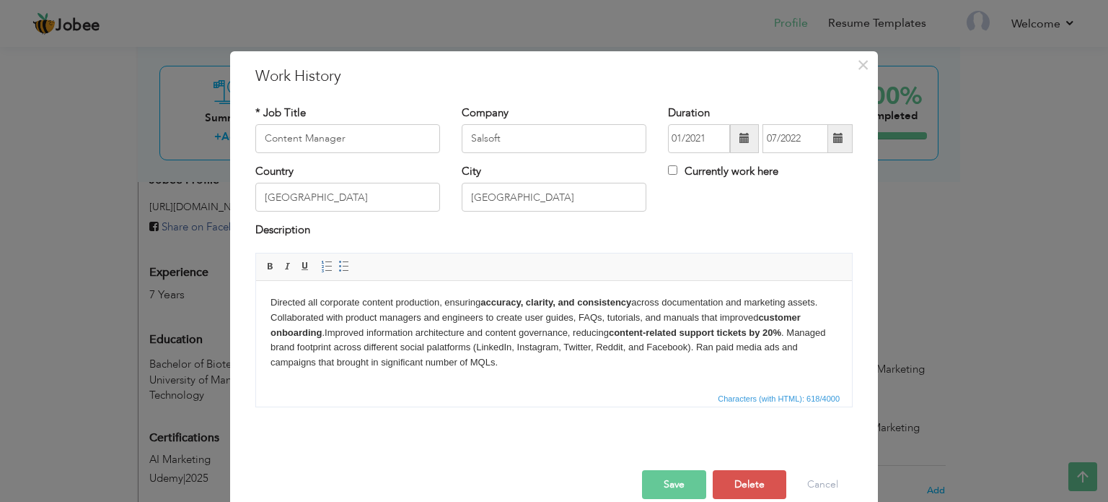
drag, startPoint x: 505, startPoint y: 368, endPoint x: 251, endPoint y: 302, distance: 262.4
click at [256, 302] on html "Directed all corporate content production, ensuring accuracy, clarity, and cons…" at bounding box center [554, 332] width 596 height 104
copy body "Directed all corporate content production, ensuring accuracy, clarity, and cons…"
click at [567, 374] on html "Directed all corporate content production, ensuring accuracy, clarity, and cons…" at bounding box center [554, 332] width 596 height 104
click at [551, 365] on body "Directed all corporate content production, ensuring accuracy, clarity, and cons…" at bounding box center [554, 331] width 567 height 75
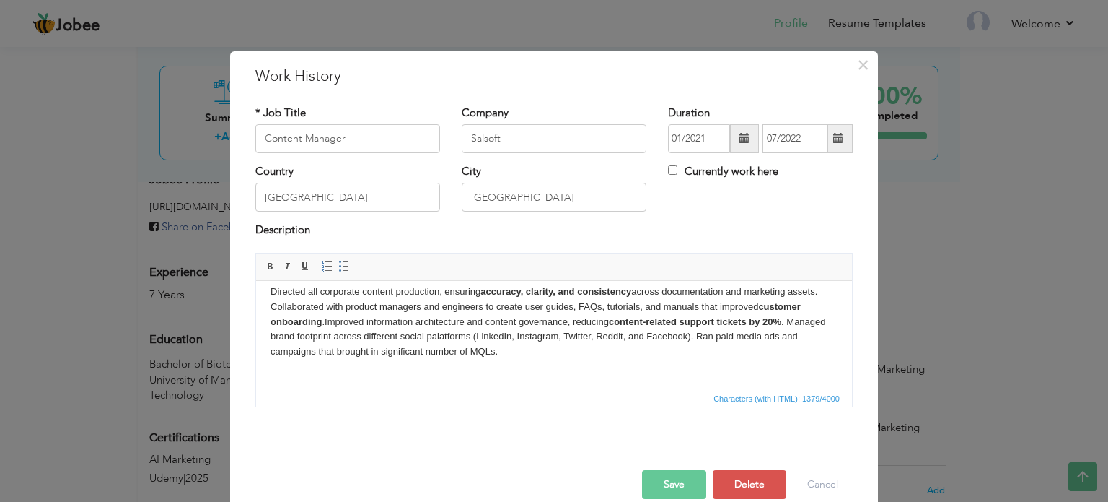
scroll to position [10, 0]
click at [338, 270] on span at bounding box center [344, 267] width 12 height 12
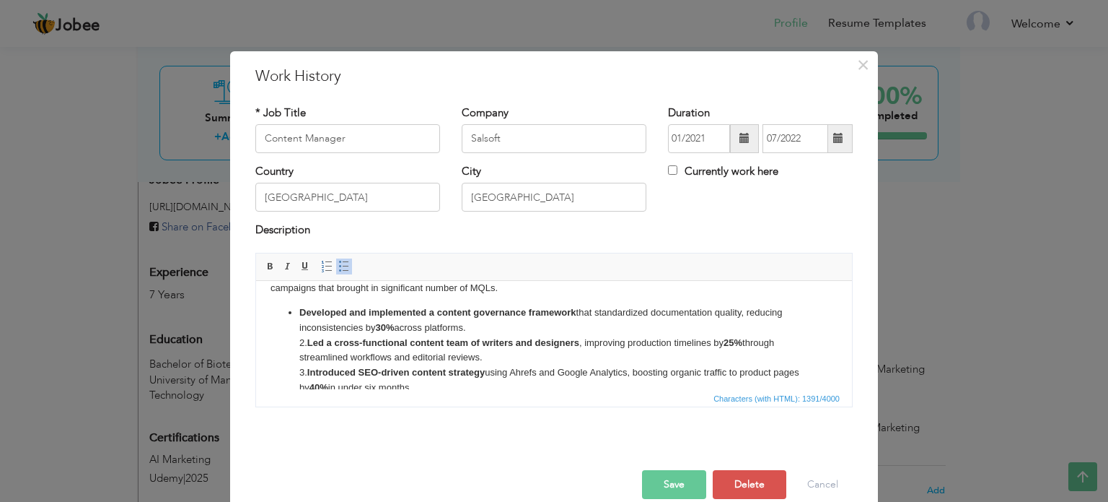
scroll to position [75, 0]
click at [311, 341] on strong "Led a cross-functional content team of writers and designers" at bounding box center [443, 341] width 272 height 11
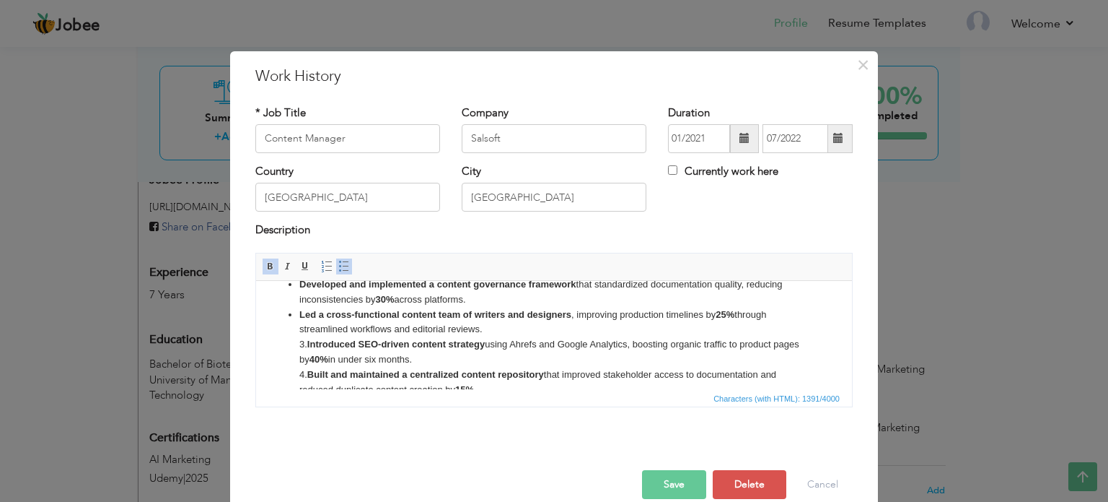
click at [311, 341] on strong "Introduced SEO-driven content strategy" at bounding box center [396, 343] width 178 height 11
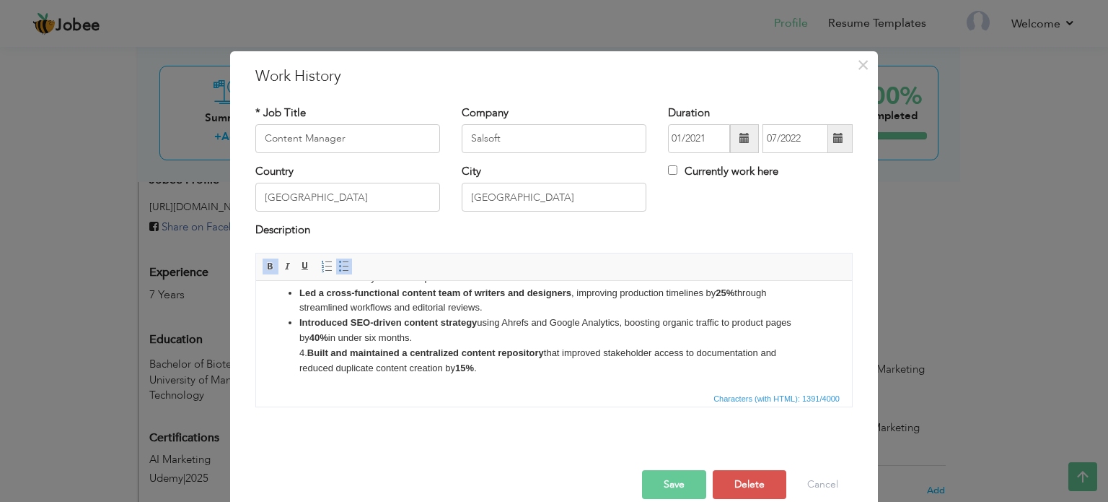
click at [309, 351] on strong "Built and maintained a centralized content repository" at bounding box center [425, 351] width 237 height 11
click at [661, 485] on button "Save" at bounding box center [674, 484] width 64 height 29
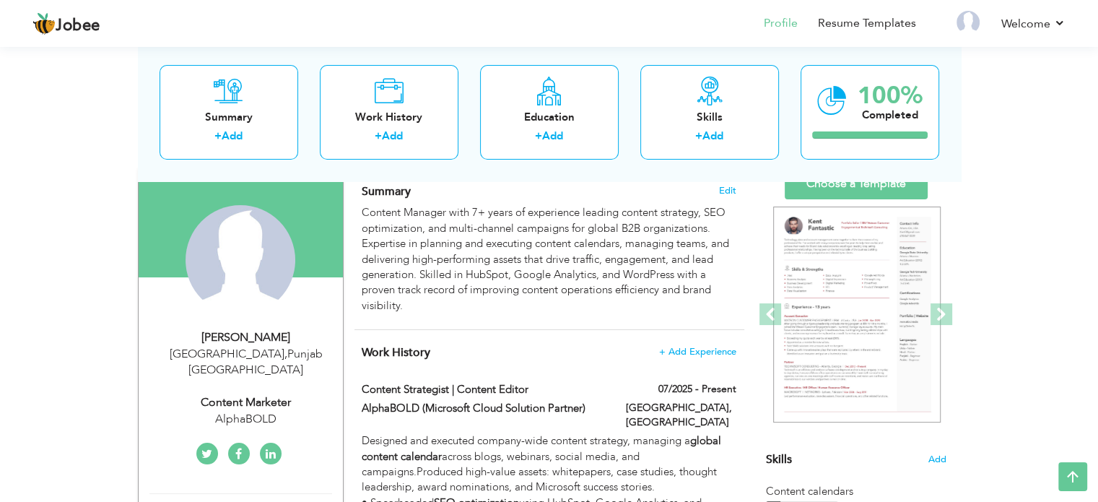
scroll to position [100, 0]
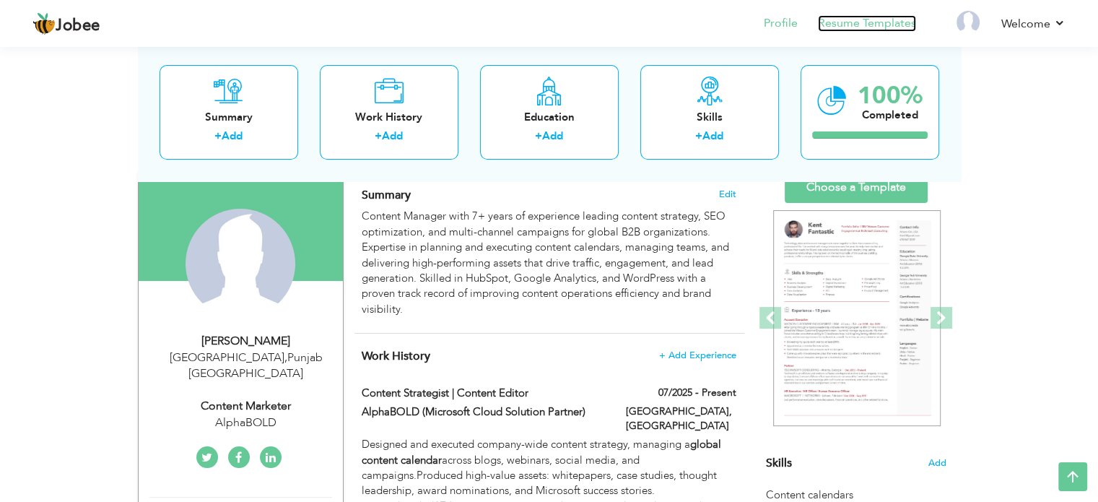
click at [861, 22] on link "Resume Templates" at bounding box center [867, 23] width 98 height 17
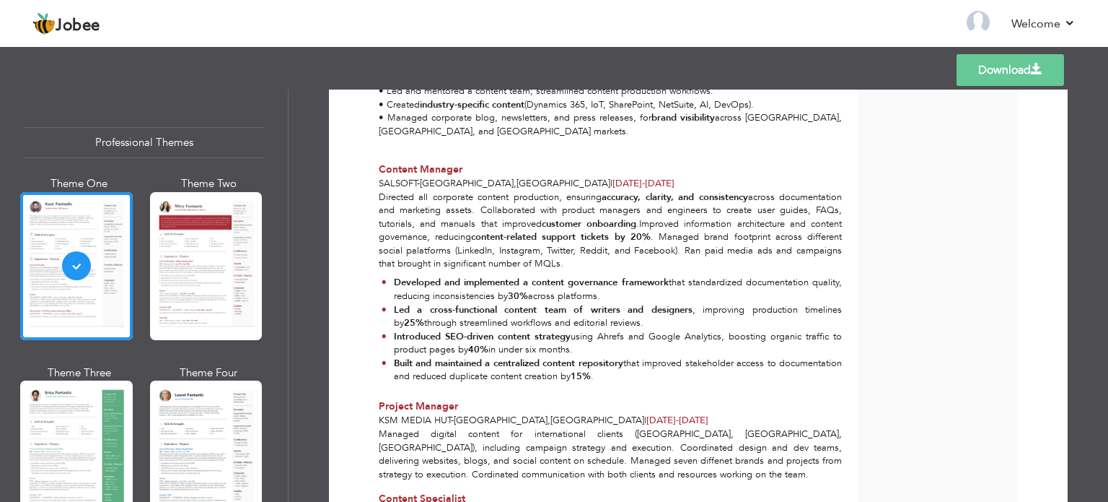
scroll to position [742, 0]
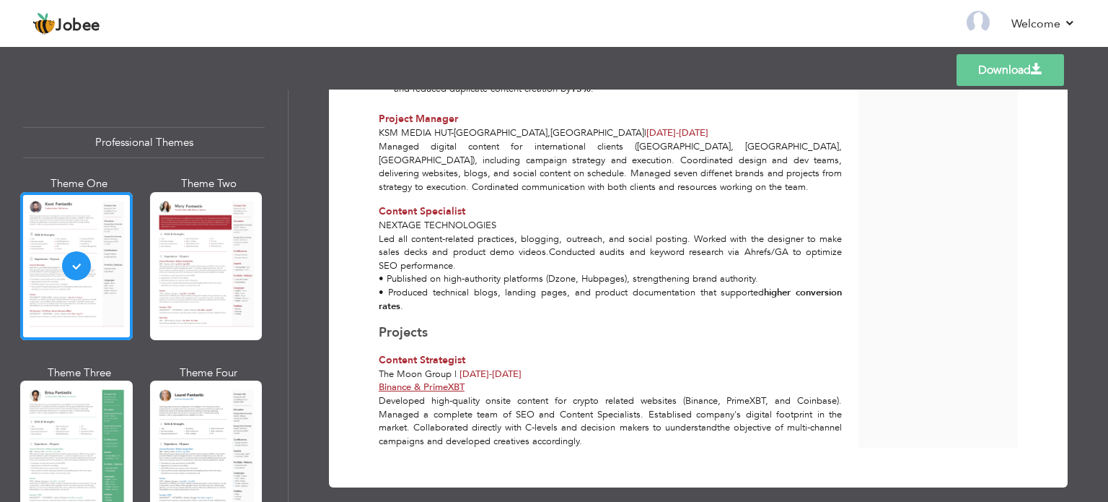
click at [979, 69] on link "Download" at bounding box center [1011, 70] width 108 height 32
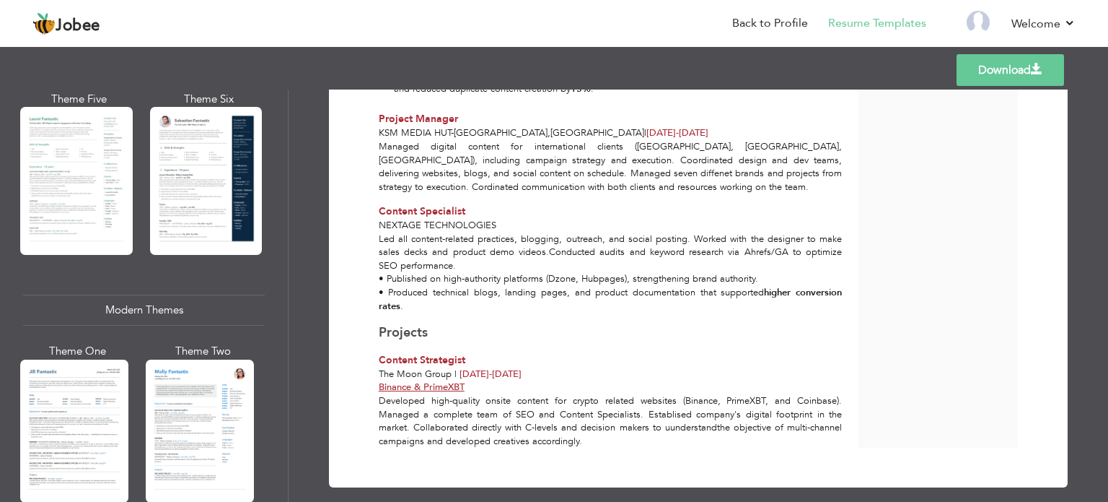
scroll to position [464, 0]
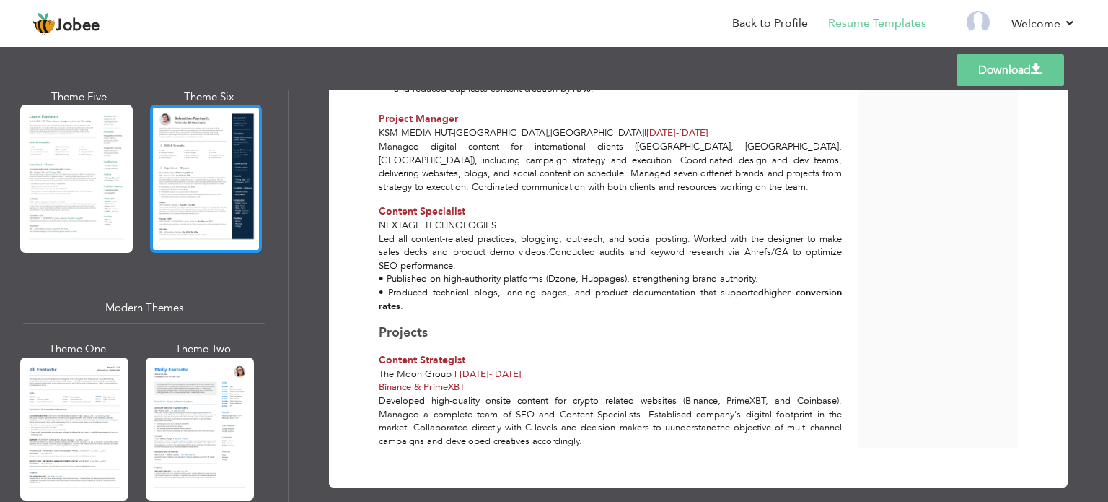
click at [214, 198] on div at bounding box center [206, 179] width 113 height 148
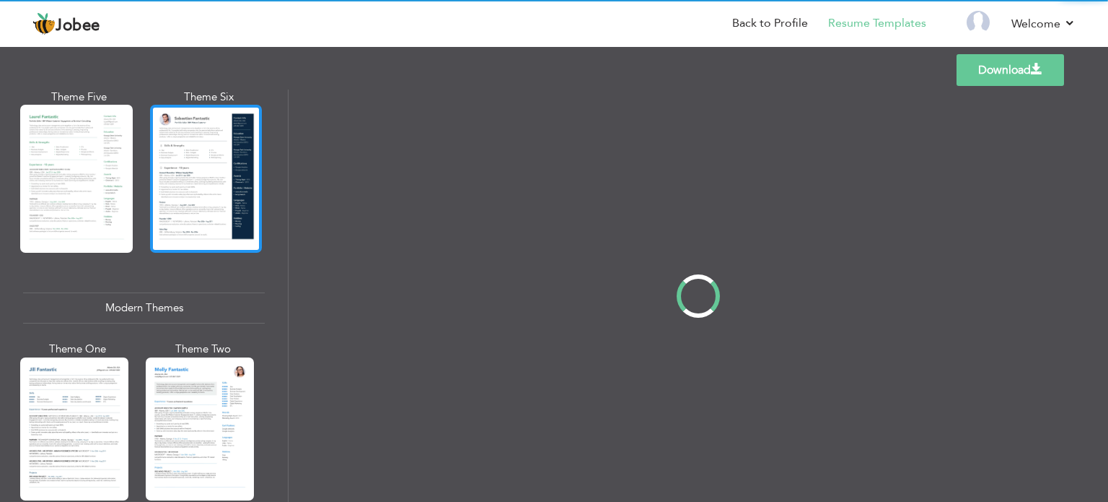
scroll to position [0, 0]
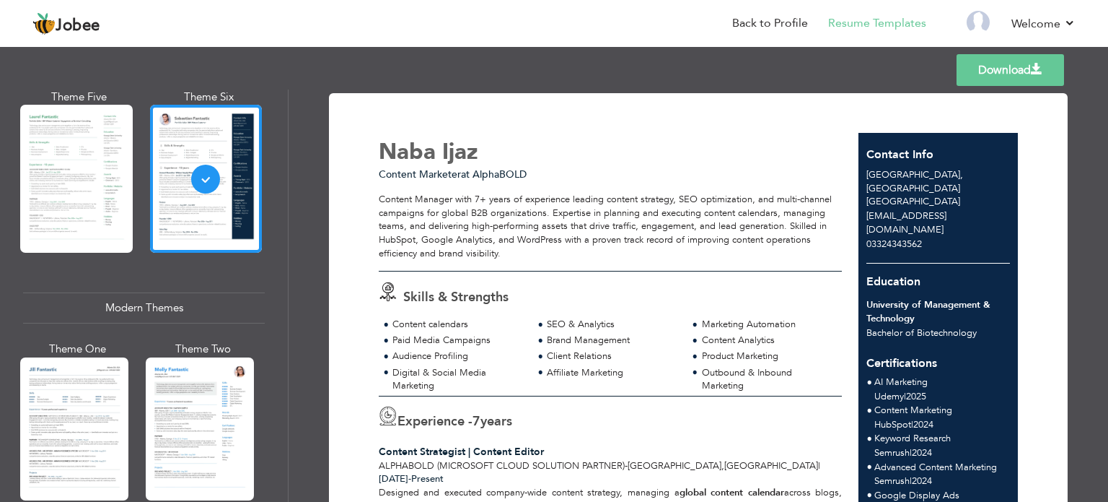
click at [736, 195] on div "Content Manager with 7+ years of experience leading content strategy, SEO optim…" at bounding box center [610, 226] width 463 height 67
click at [1006, 84] on link "Download" at bounding box center [1011, 70] width 108 height 32
click at [554, 91] on div "Download Naba Ijaz Content Marketer at AlphaBOLD Skills & Strengths 7 ." at bounding box center [699, 295] width 820 height 412
click at [764, 25] on link "Back to Profile" at bounding box center [770, 23] width 76 height 17
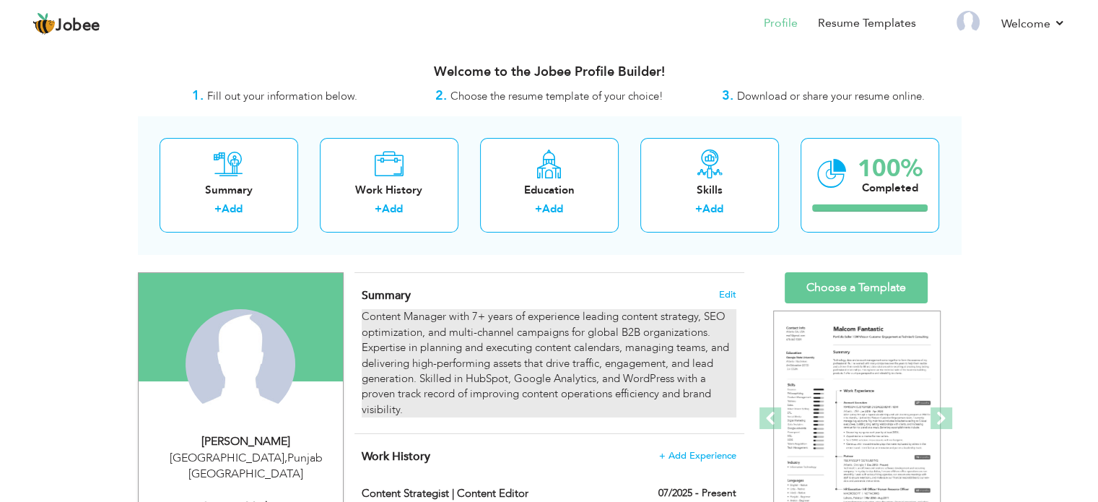
click at [543, 401] on div "Content Manager with 7+ years of experience leading content strategy, SEO optim…" at bounding box center [549, 363] width 374 height 108
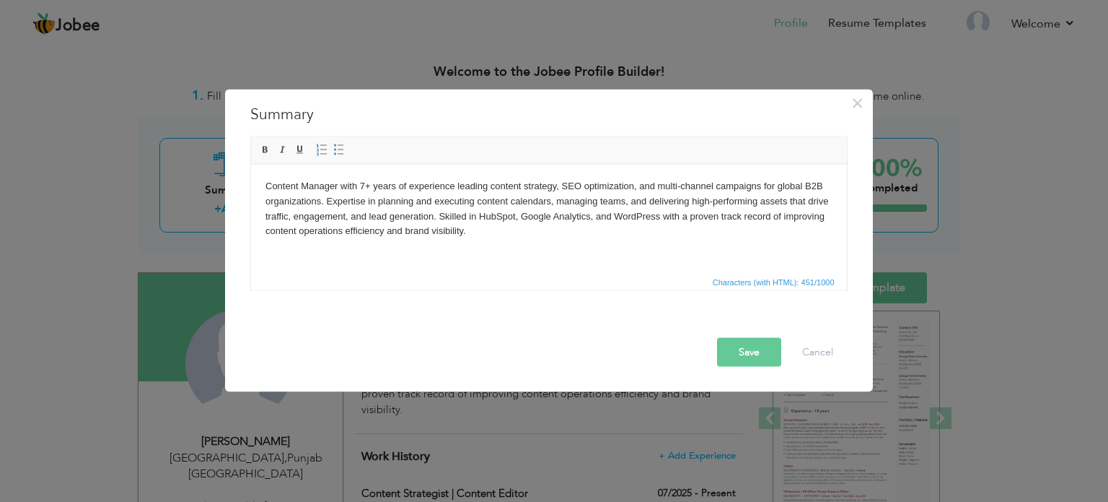
click at [319, 200] on body "Content Manager with 7+ years of experience leading content strategy, SEO optim…" at bounding box center [548, 208] width 567 height 60
click at [310, 200] on body "Content Manager with 7+ years of experience leading content strategy, SEO optim…" at bounding box center [548, 208] width 567 height 60
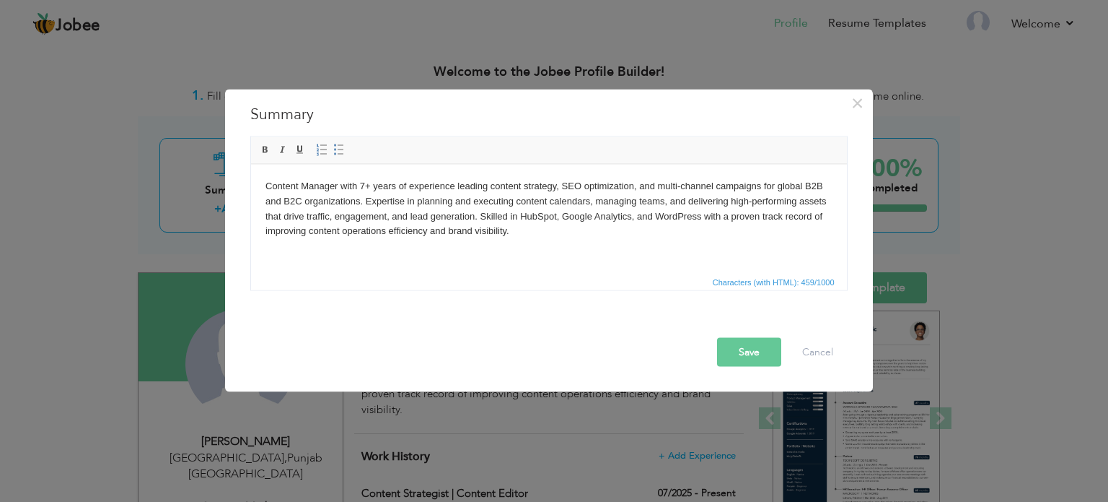
click at [701, 222] on body "Content Manager with 7+ years of experience leading content strategy, SEO optim…" at bounding box center [548, 208] width 567 height 60
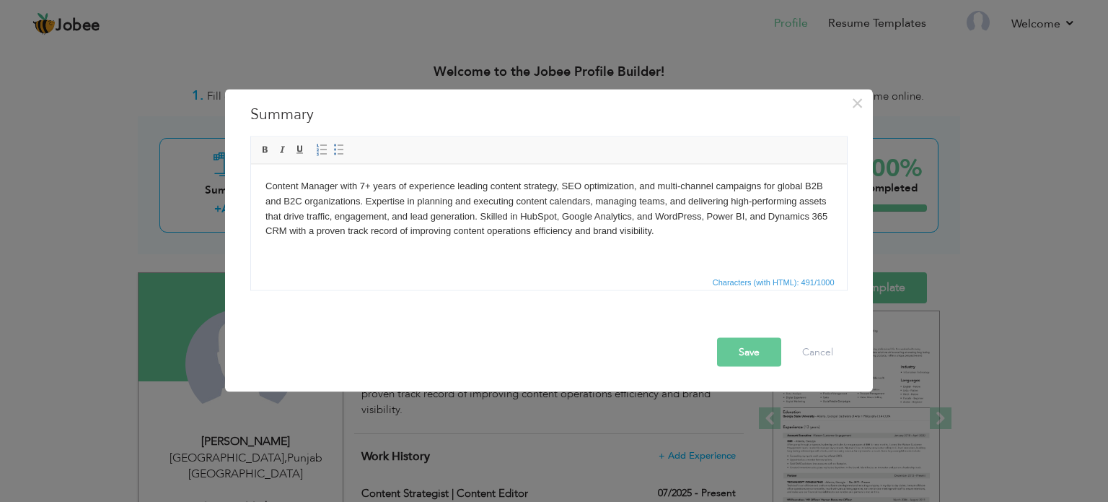
click at [749, 217] on body "Content Manager with 7+ years of experience leading content strategy, SEO optim…" at bounding box center [548, 208] width 567 height 60
click at [750, 339] on button "Save" at bounding box center [749, 351] width 64 height 29
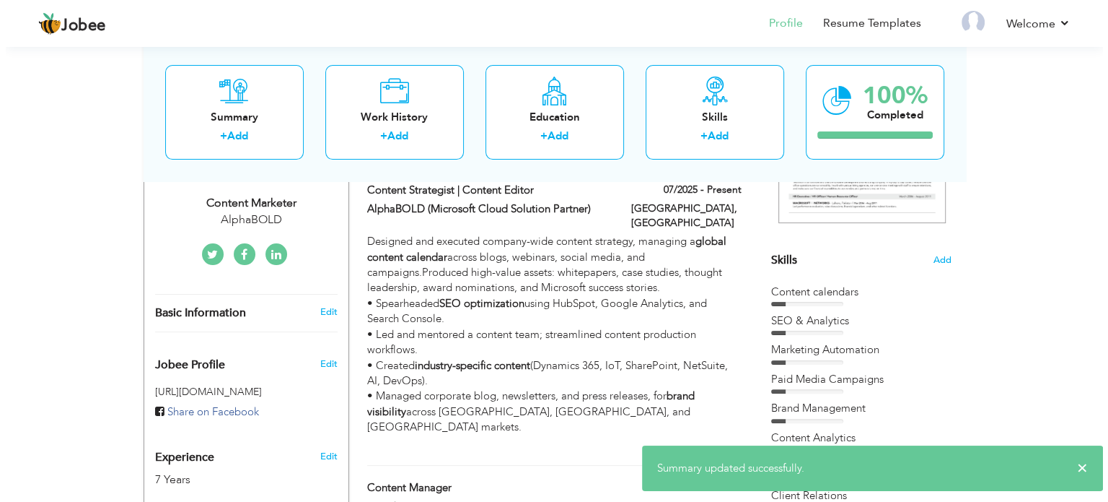
scroll to position [305, 0]
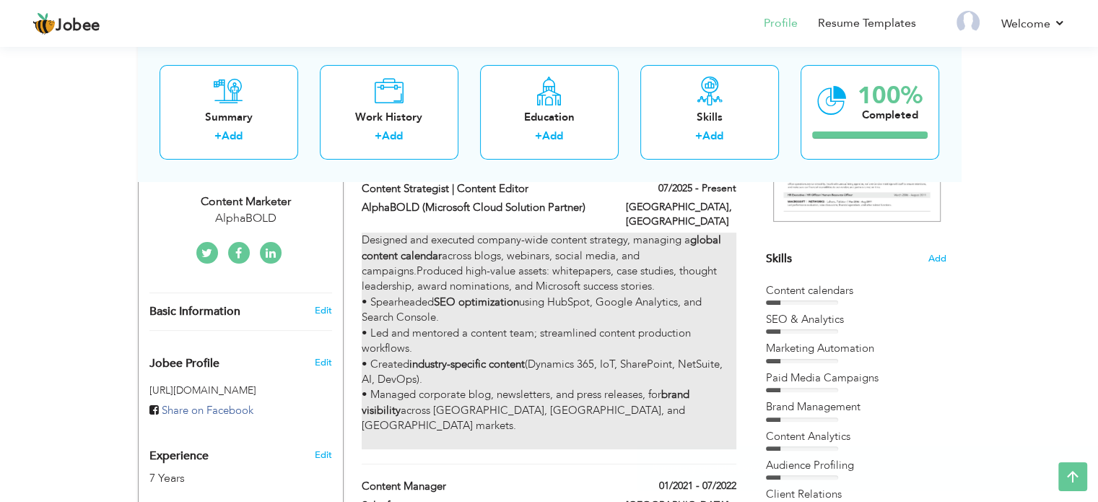
click at [579, 319] on div "Designed and executed company-wide content strategy, managing a global content …" at bounding box center [549, 340] width 374 height 217
type input "Content Strategist | Content Editor"
type input "AlphaBOLD (Microsoft Cloud Solution Partner)"
type input "07/2025"
type input "[GEOGRAPHIC_DATA]"
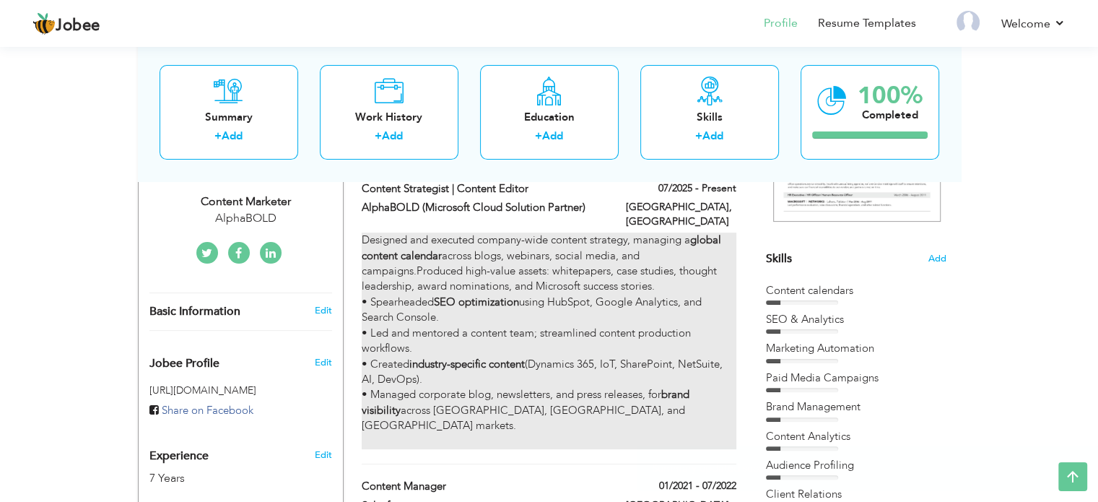
type input "[GEOGRAPHIC_DATA]"
checkbox input "true"
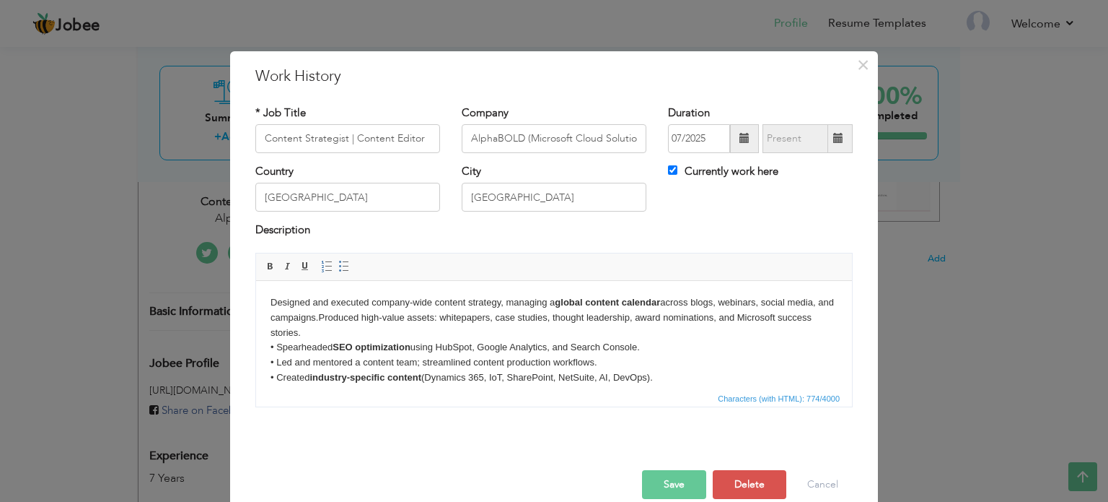
click at [666, 299] on body "Designed and executed company-wide content strategy, managing a global content …" at bounding box center [554, 361] width 567 height 135
drag, startPoint x: 756, startPoint y: 302, endPoint x: 667, endPoint y: 299, distance: 88.8
click at [667, 299] on body "Designed and executed company-wide content strategy, managing a global content …" at bounding box center [554, 361] width 567 height 135
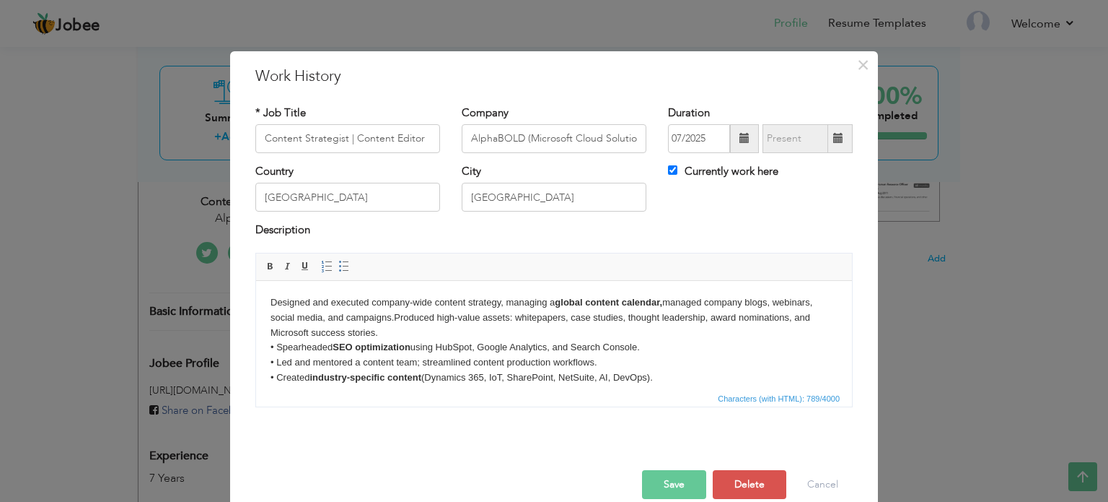
click at [781, 322] on body "Designed and executed company-wide content strategy, managing a global content …" at bounding box center [554, 361] width 567 height 135
click at [344, 318] on body "Designed and executed company-wide content strategy, managing a global content …" at bounding box center [554, 361] width 567 height 135
click at [470, 336] on body "Designed and executed company-wide content strategy, managing a global content …" at bounding box center [554, 361] width 567 height 135
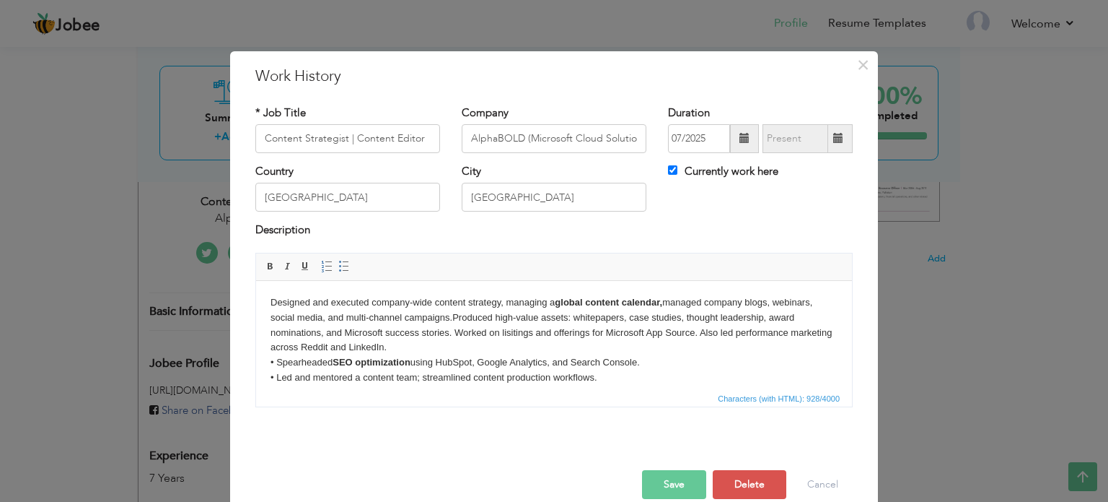
click at [530, 333] on body "Designed and executed company-wide content strategy, managing a global content …" at bounding box center [554, 369] width 567 height 150
click at [482, 315] on body "Designed and executed company-wide content strategy, managing a global content …" at bounding box center [554, 369] width 567 height 150
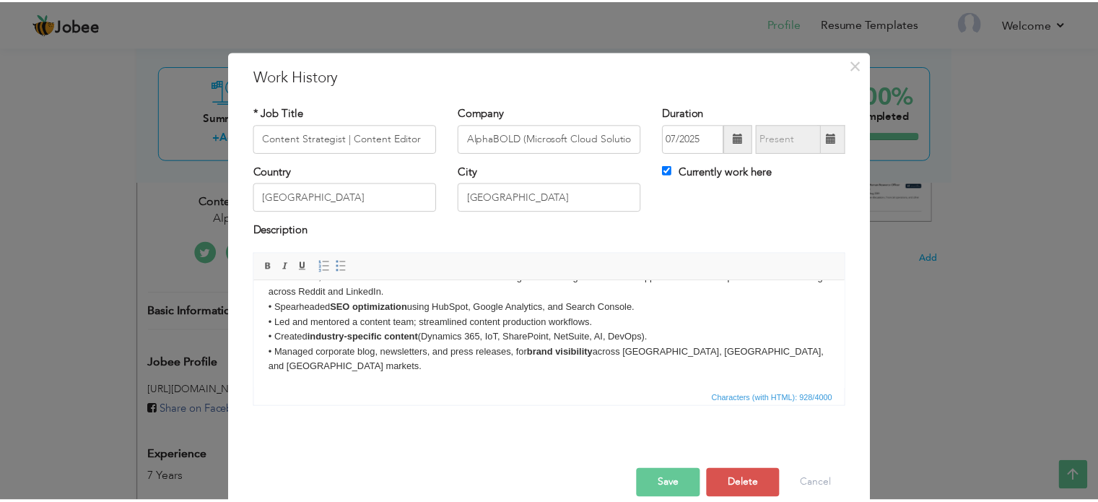
scroll to position [0, 0]
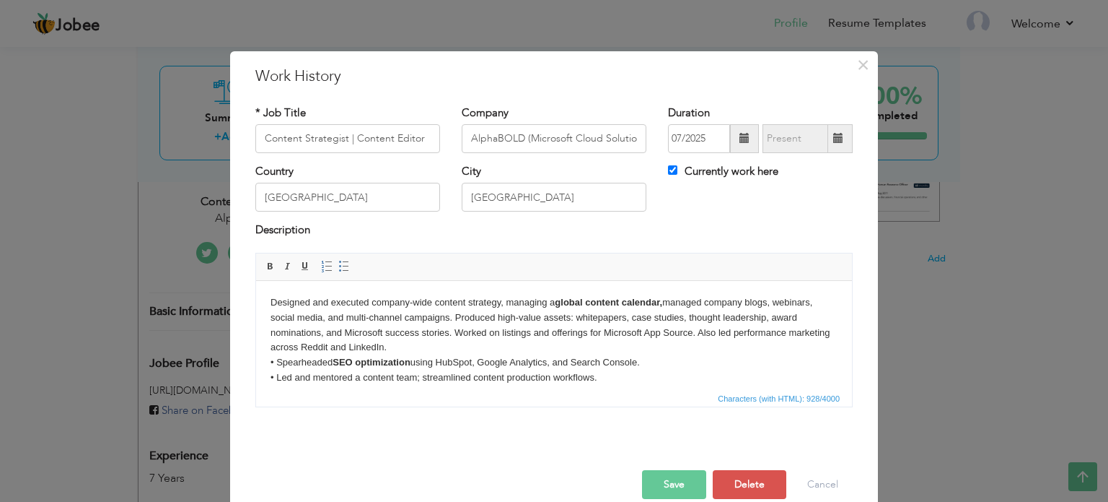
click at [668, 490] on button "Save" at bounding box center [674, 484] width 64 height 29
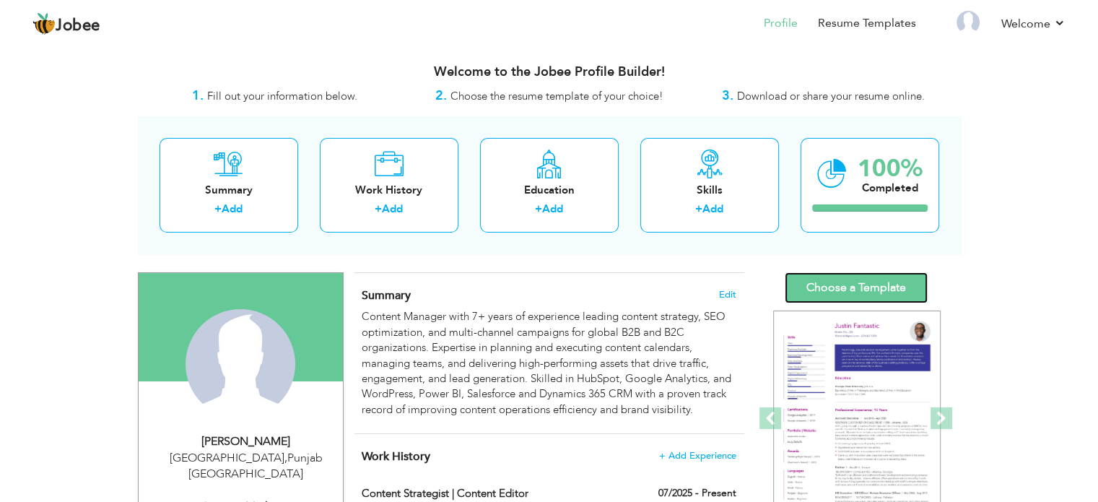
click at [857, 298] on link "Choose a Template" at bounding box center [855, 287] width 143 height 31
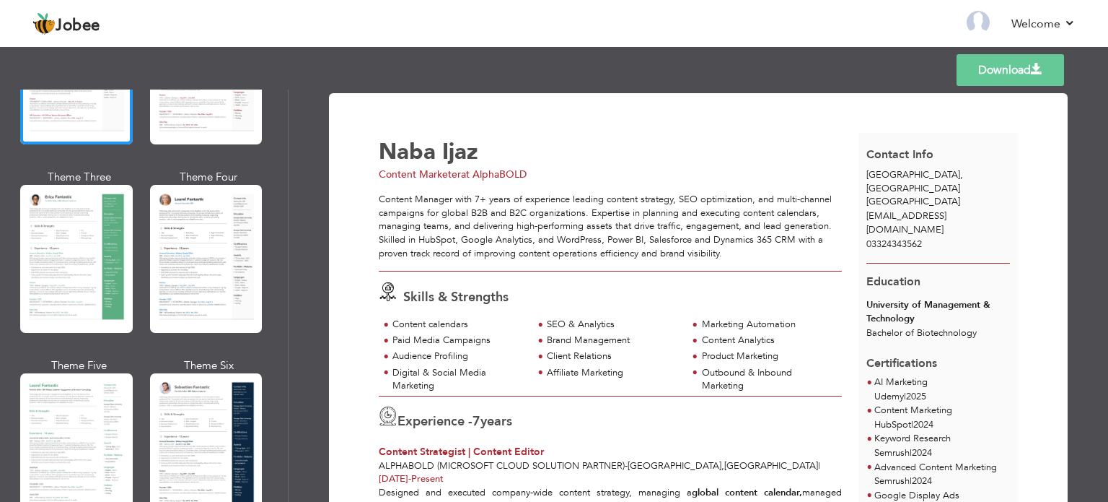
scroll to position [201, 0]
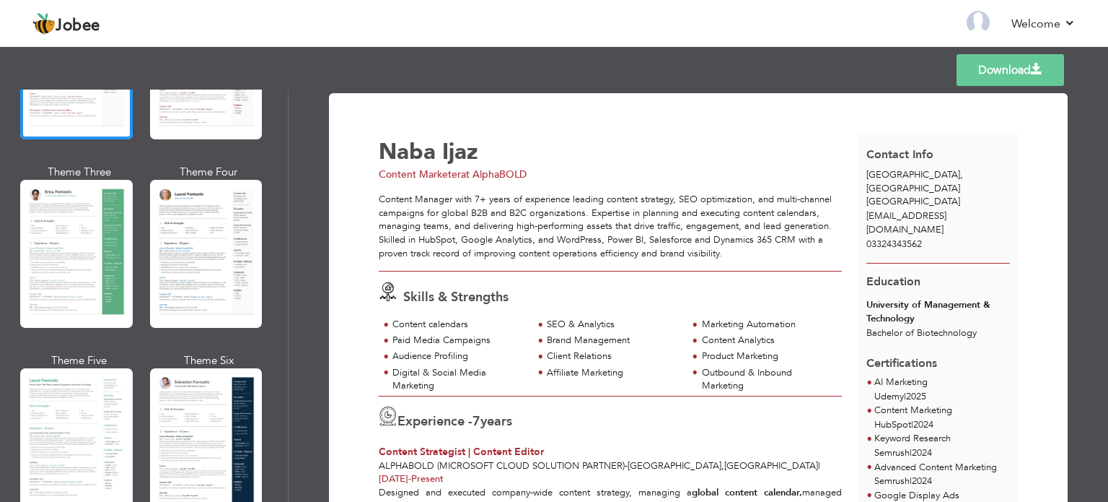
click at [156, 373] on div at bounding box center [206, 442] width 113 height 148
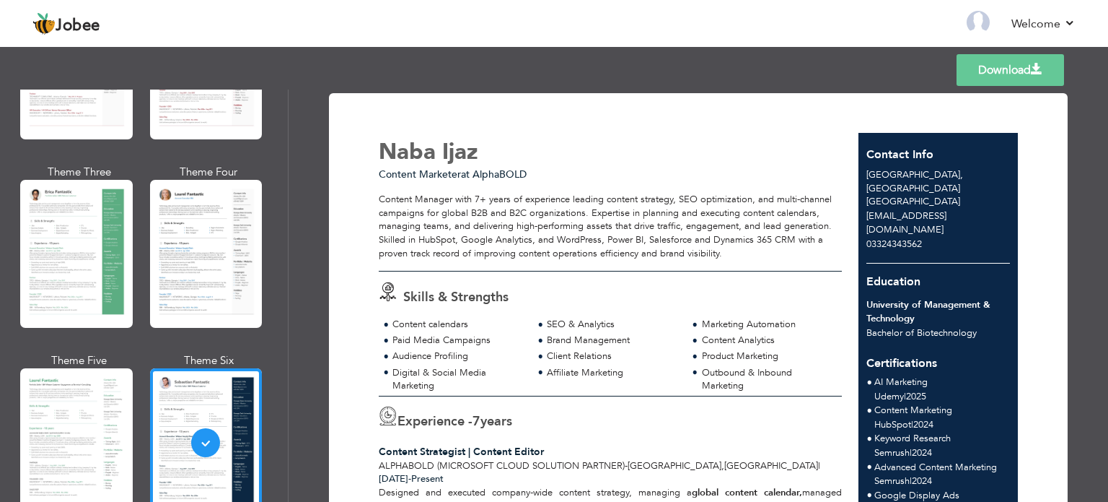
click at [1005, 73] on link "Download" at bounding box center [1011, 70] width 108 height 32
click at [780, 29] on link "Back to Profile" at bounding box center [770, 23] width 76 height 17
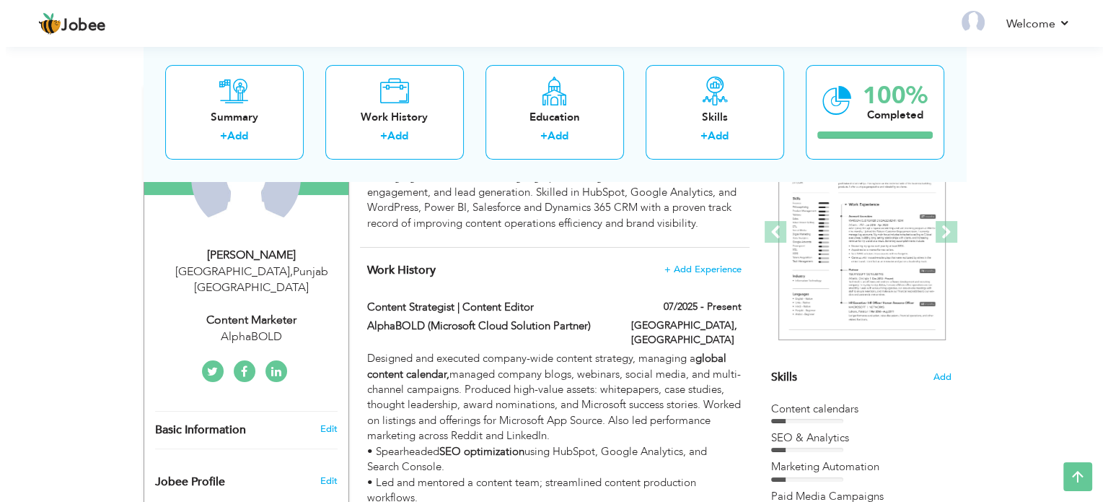
scroll to position [185, 0]
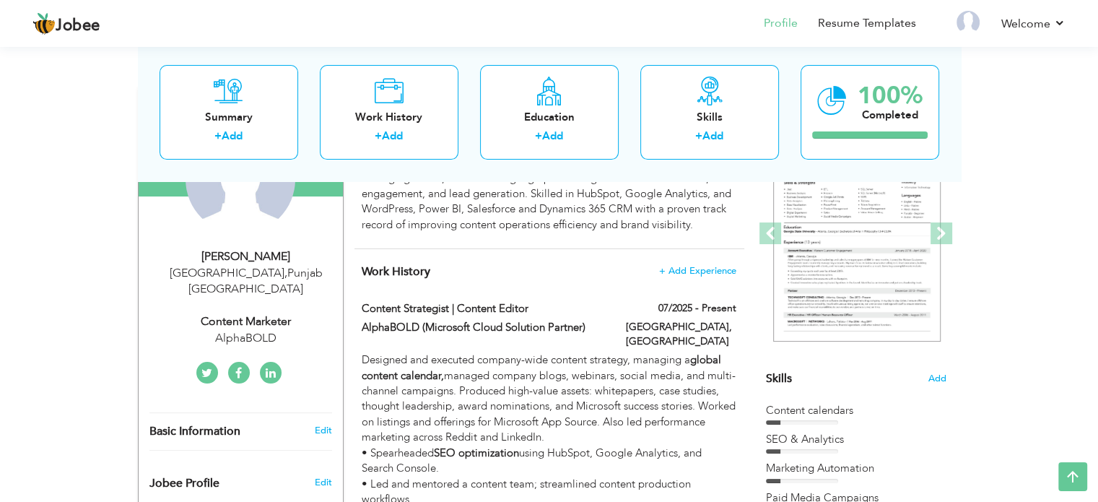
click at [248, 313] on div "Content Marketer" at bounding box center [245, 321] width 193 height 17
type input "Naba"
type input "Ijaz"
type input "03324343562"
select select "number:166"
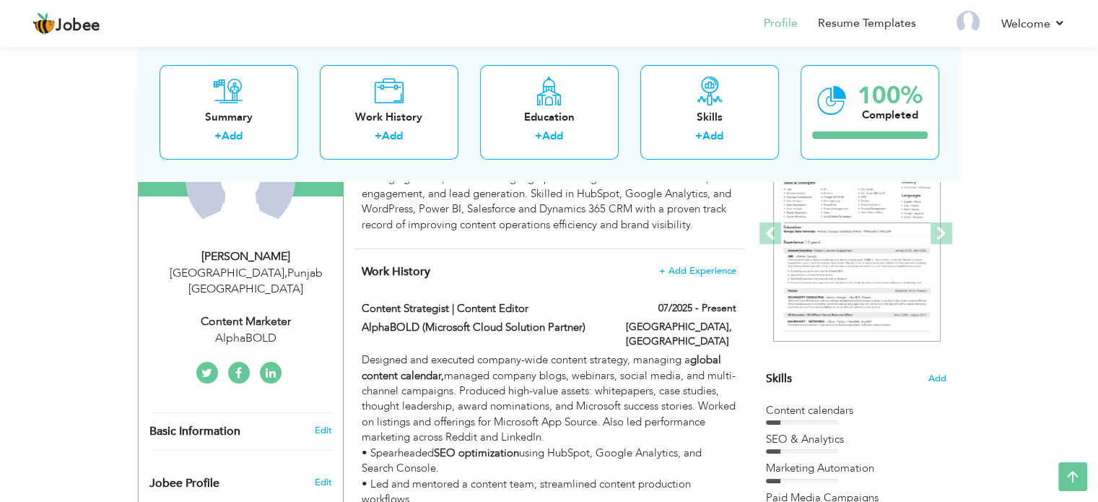
type input "[GEOGRAPHIC_DATA]"
select select "number:9"
type input "AlphaBOLD"
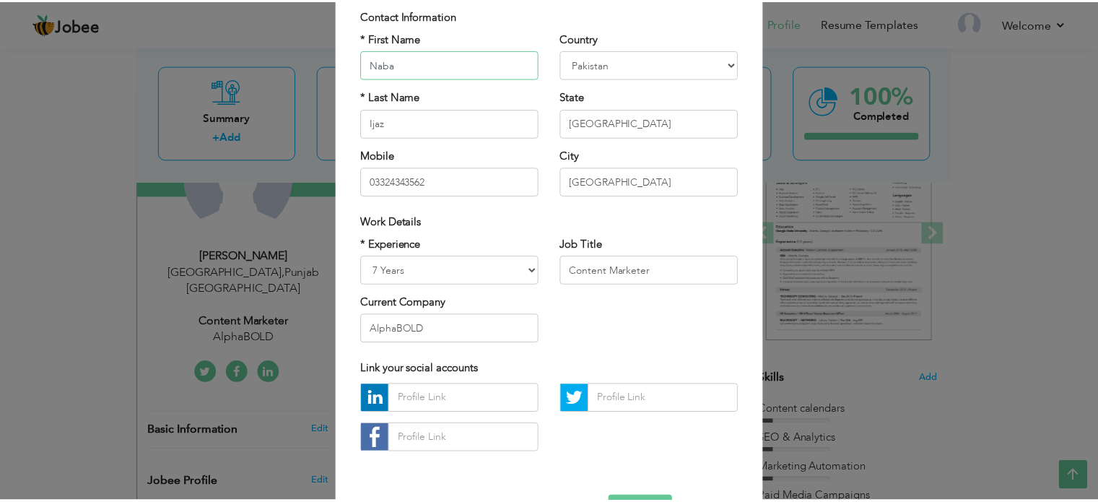
scroll to position [120, 0]
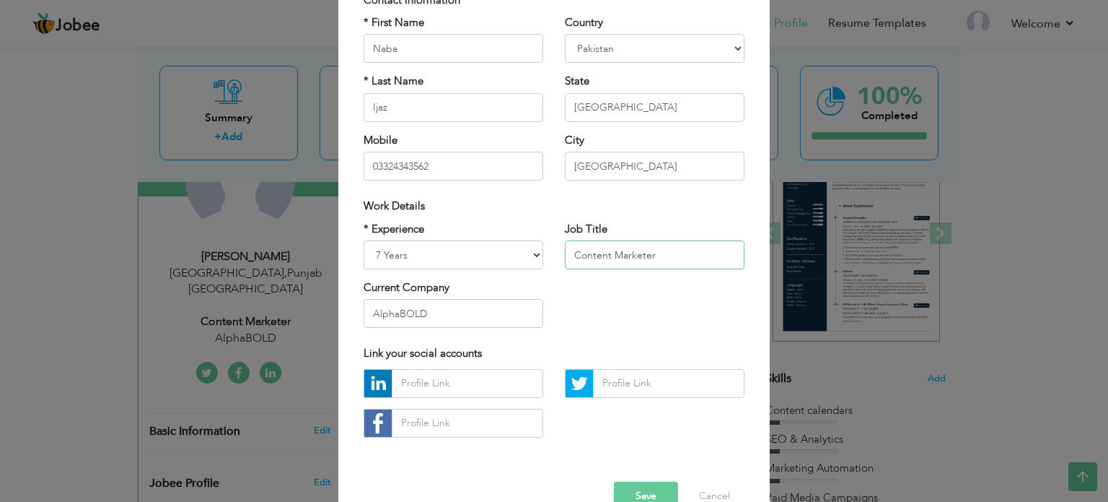
click at [632, 256] on input "Content Marketer" at bounding box center [655, 254] width 180 height 29
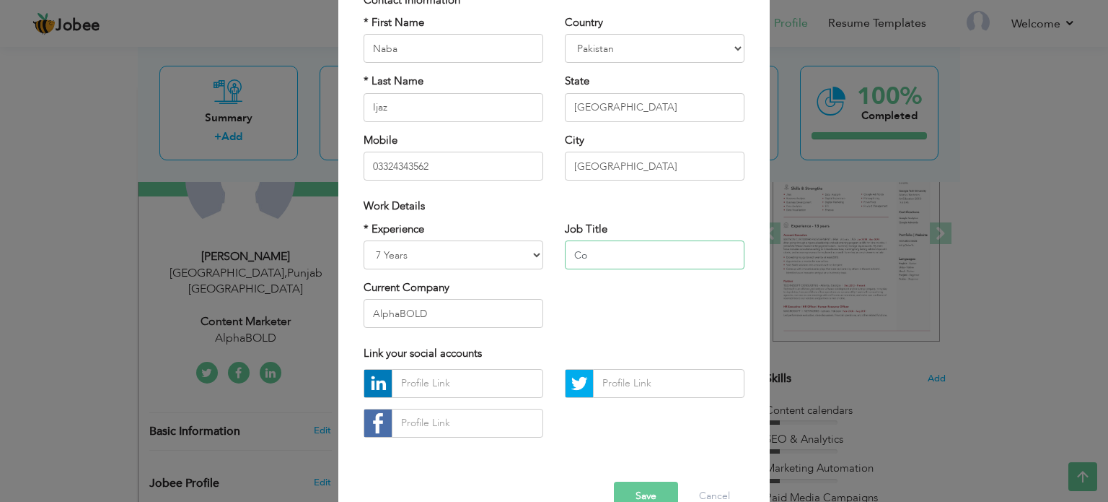
type input "C"
type input "Editor & Content Marketer"
click at [637, 482] on button "Save" at bounding box center [646, 495] width 64 height 29
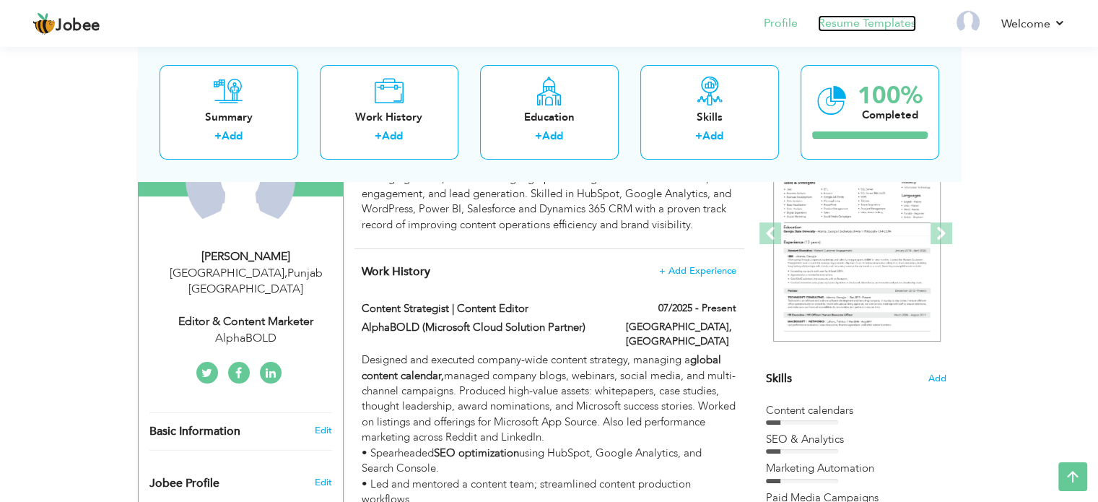
click at [877, 28] on link "Resume Templates" at bounding box center [867, 23] width 98 height 17
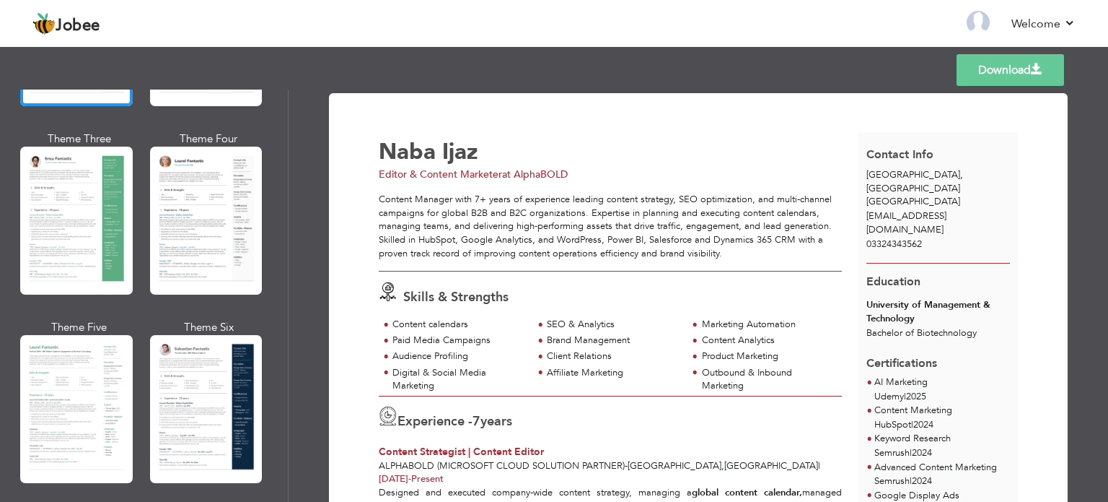
scroll to position [237, 0]
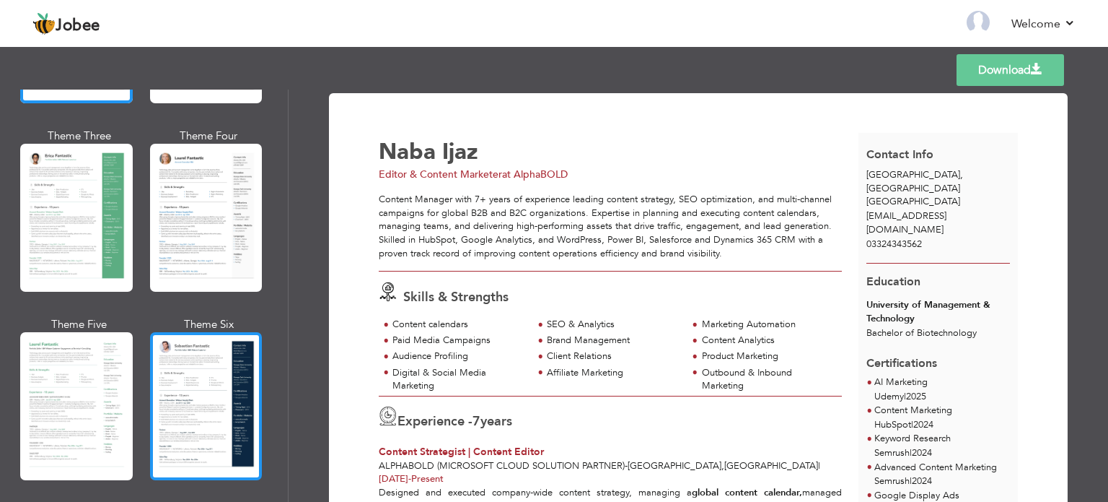
click at [170, 369] on div at bounding box center [206, 406] width 113 height 148
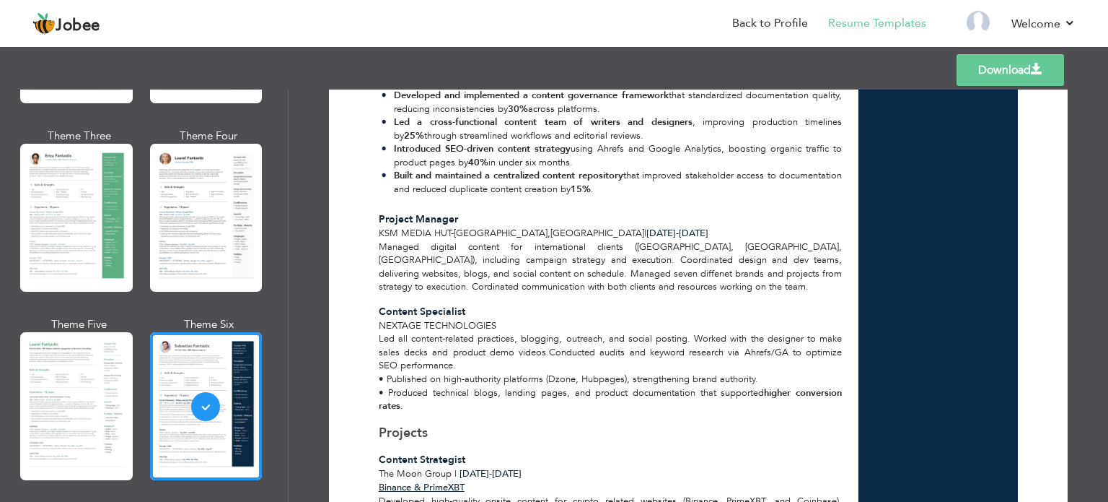
scroll to position [650, 0]
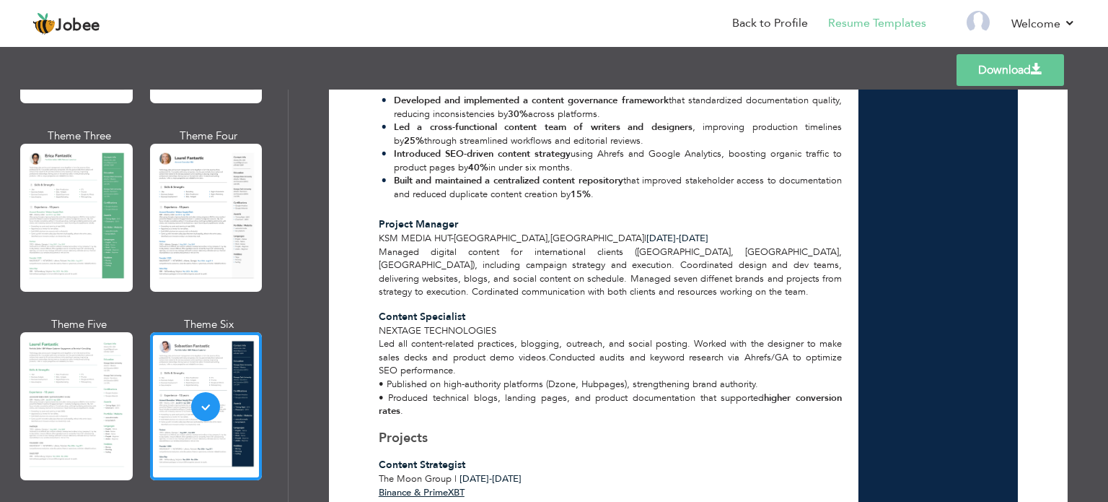
click at [1005, 71] on link "Download" at bounding box center [1011, 70] width 108 height 32
click at [921, 180] on div "Contact Info [GEOGRAPHIC_DATA] , [GEOGRAPHIC_DATA] [GEOGRAPHIC_DATA] [EMAIL_ADD…" at bounding box center [939, 18] width 160 height 1070
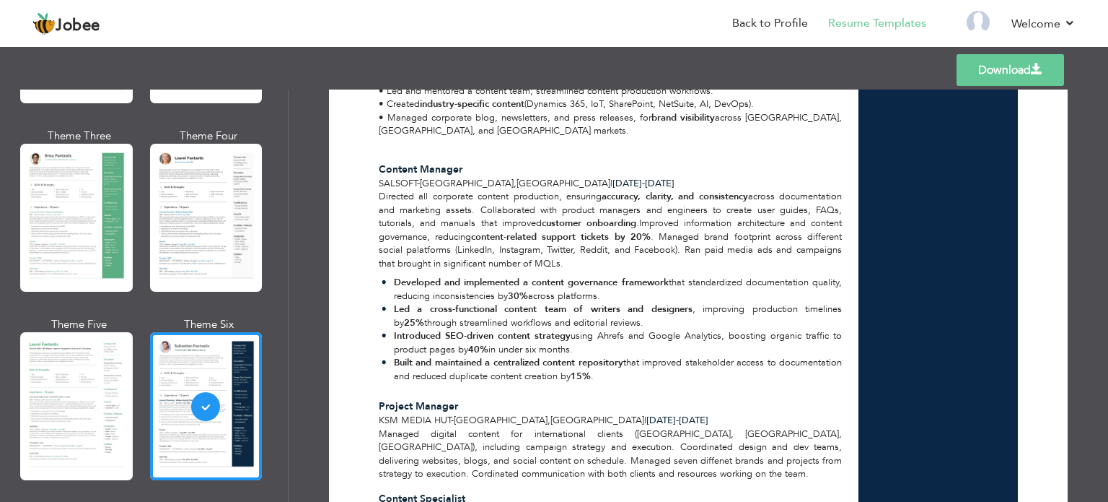
click at [992, 76] on link "Download" at bounding box center [1011, 70] width 108 height 32
